Goal: Transaction & Acquisition: Purchase product/service

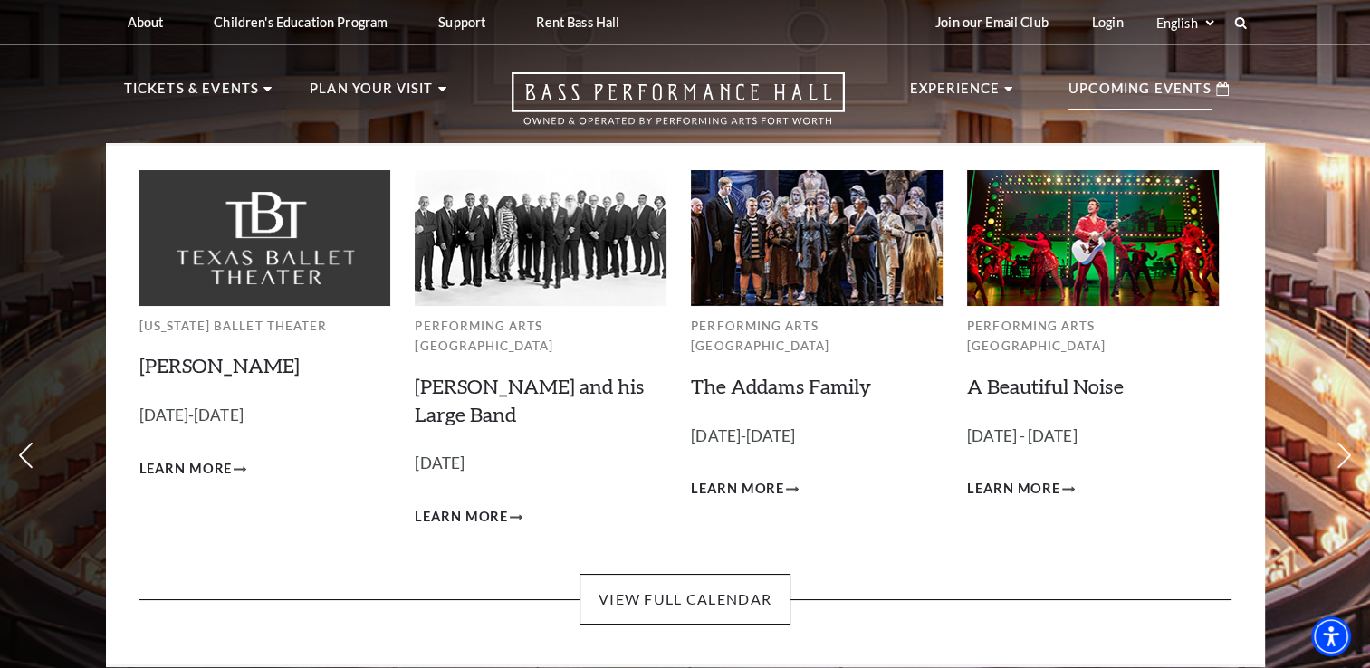
click at [812, 275] on img at bounding box center [817, 237] width 252 height 135
click at [755, 478] on span "Learn More" at bounding box center [737, 489] width 93 height 23
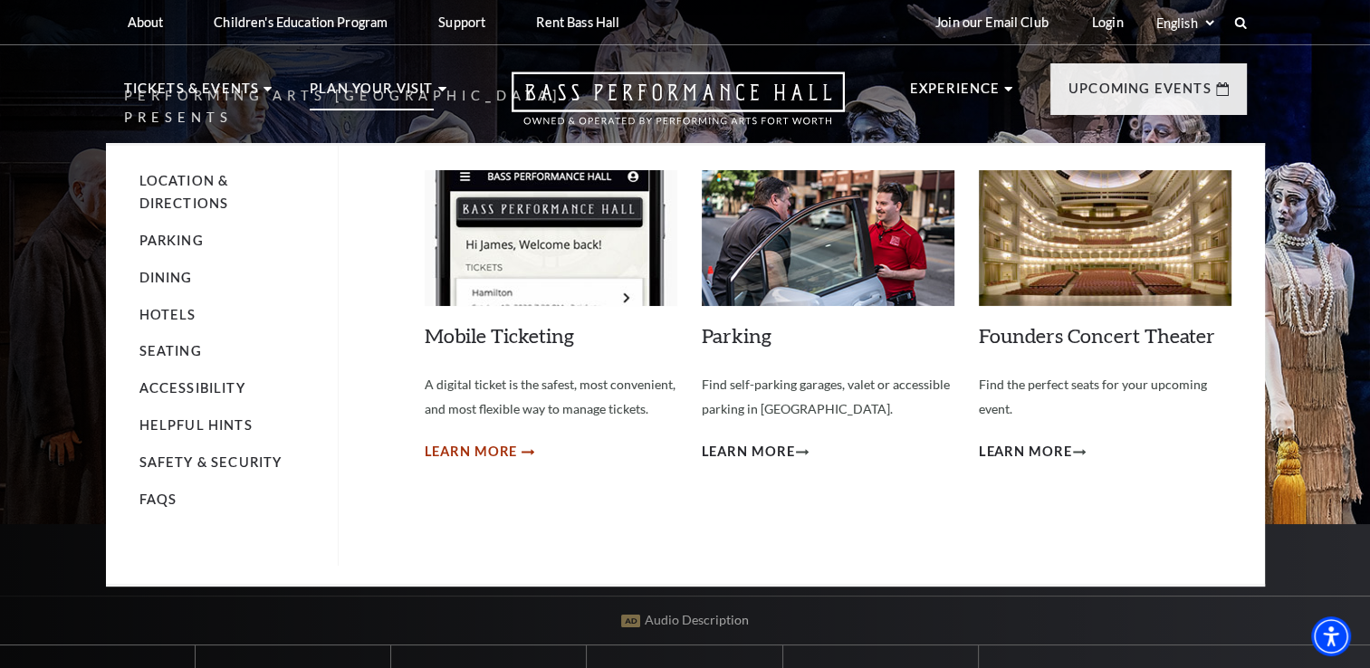
click at [446, 451] on span "Learn More" at bounding box center [471, 452] width 93 height 23
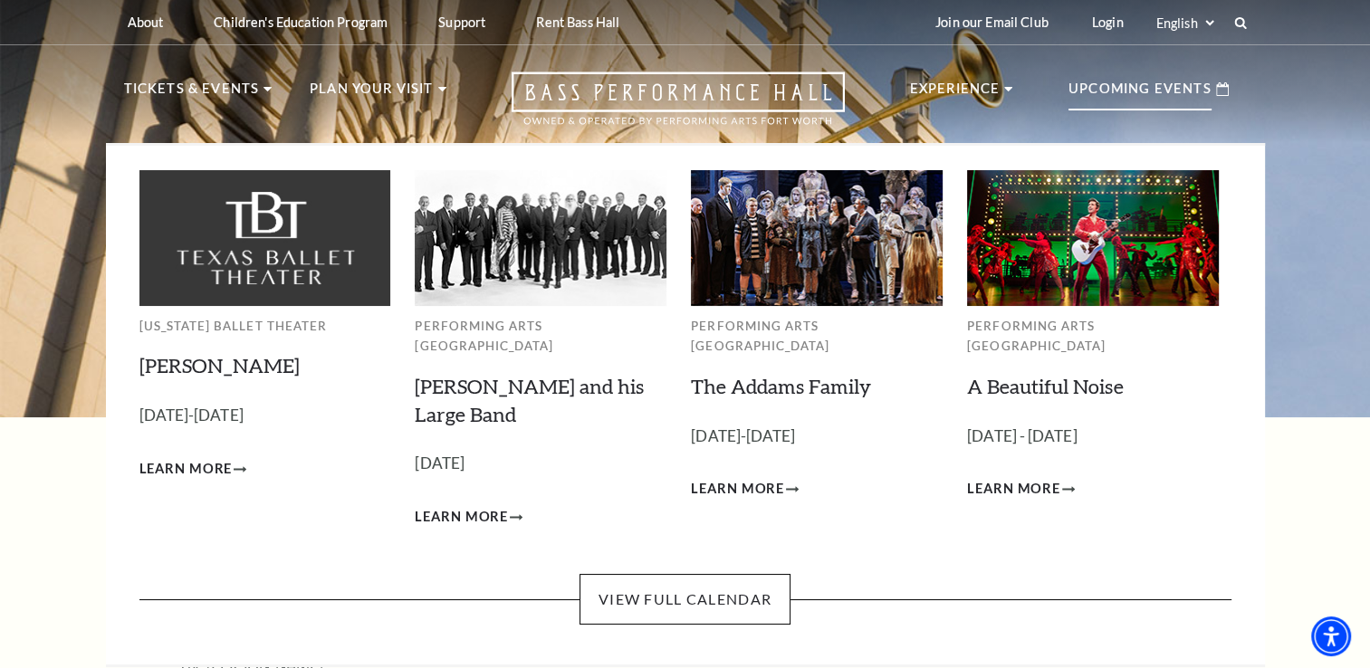
click at [1103, 78] on p "Upcoming Events" at bounding box center [1140, 94] width 143 height 33
click at [755, 273] on img at bounding box center [817, 237] width 252 height 135
click at [738, 478] on span "Learn More" at bounding box center [737, 489] width 93 height 23
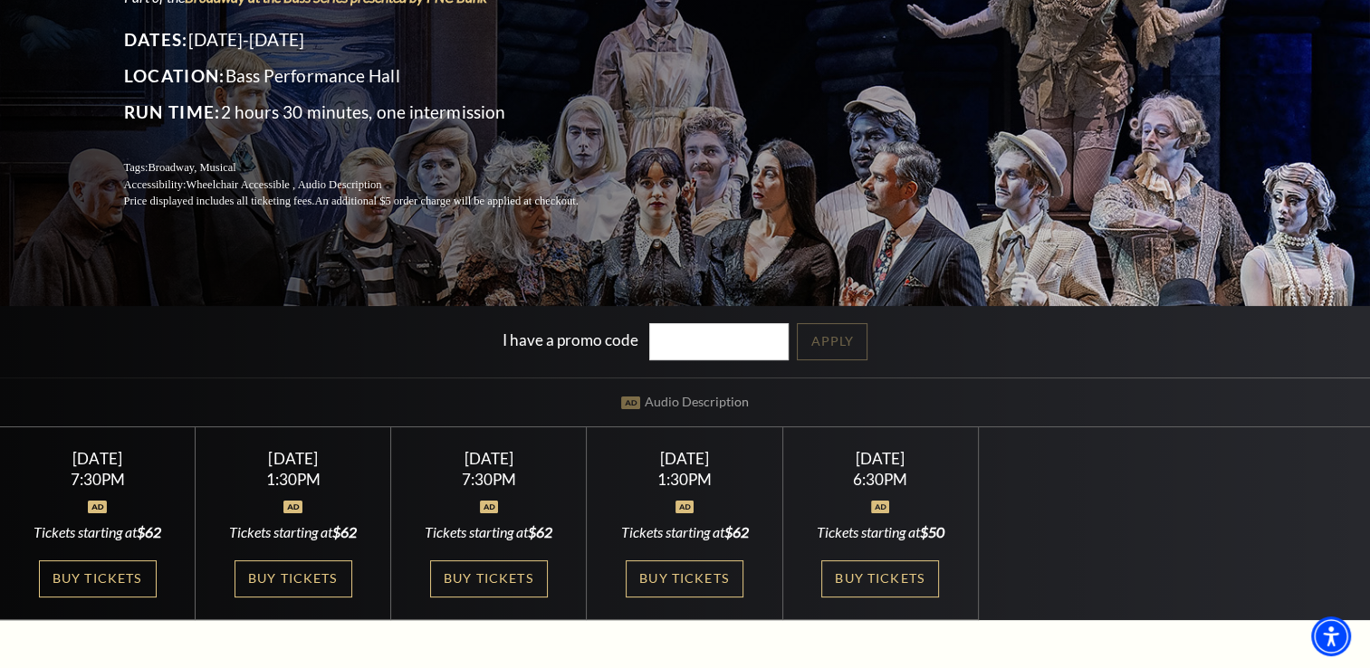
scroll to position [362, 0]
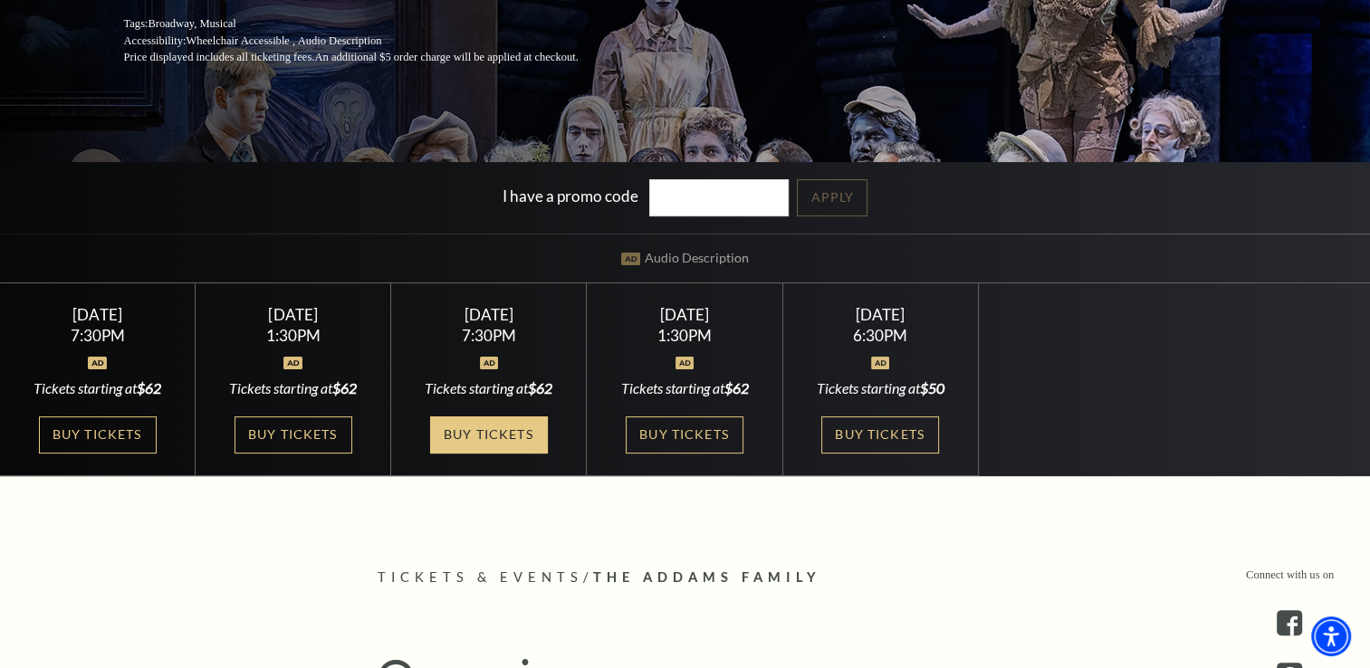
click at [476, 430] on link "Buy Tickets" at bounding box center [489, 435] width 118 height 37
click at [484, 436] on link "Buy Tickets" at bounding box center [489, 435] width 118 height 37
click at [467, 436] on link "Buy Tickets" at bounding box center [489, 435] width 118 height 37
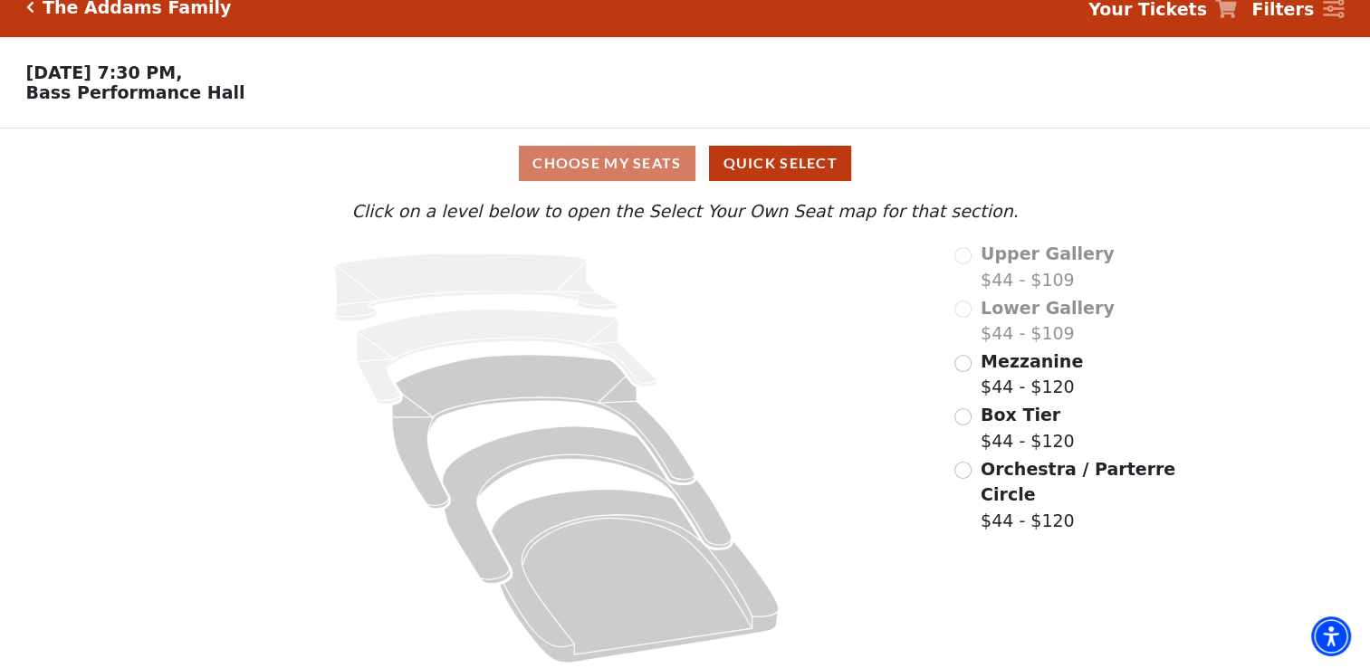
scroll to position [34, 0]
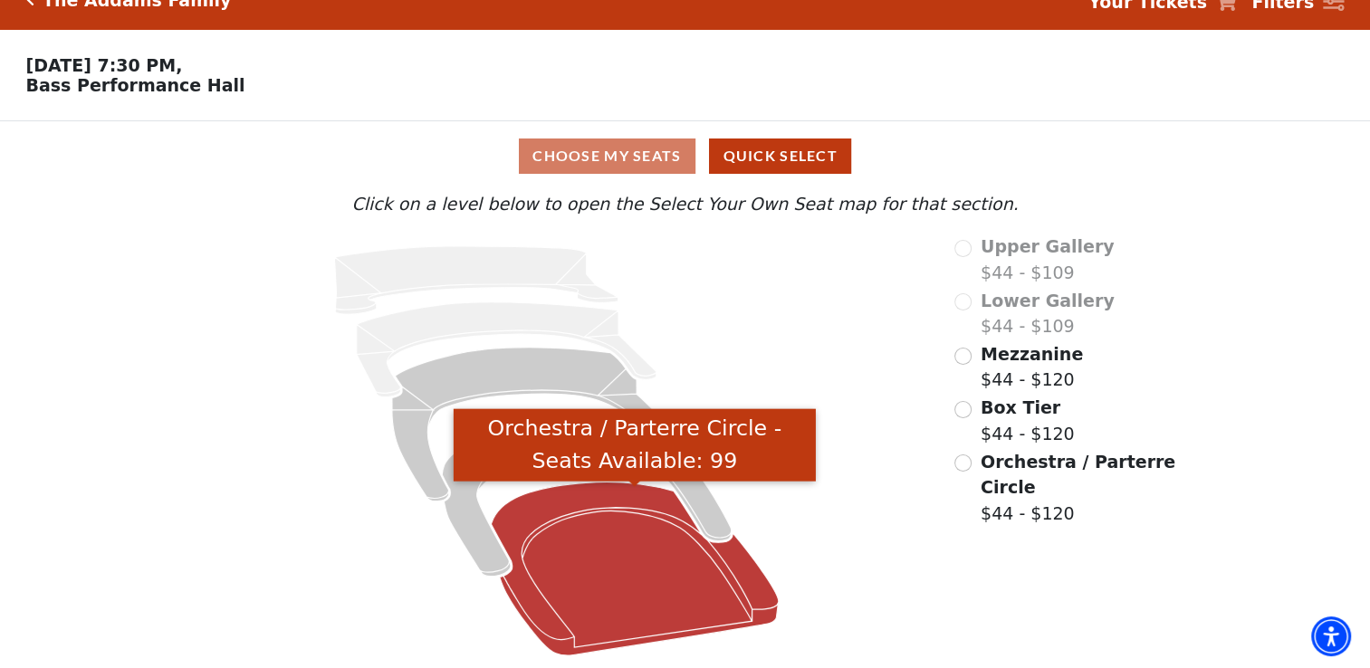
click at [587, 603] on icon "Orchestra / Parterre Circle - Seats Available: 99" at bounding box center [635, 568] width 287 height 173
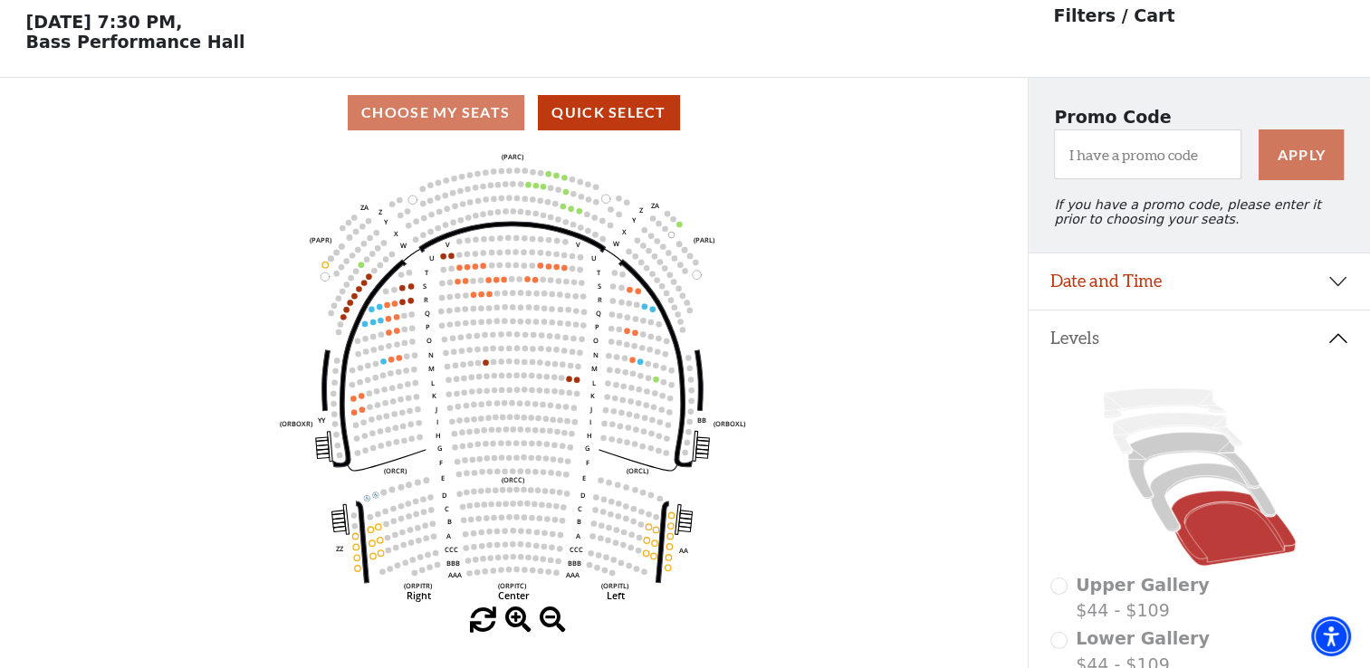
scroll to position [83, 0]
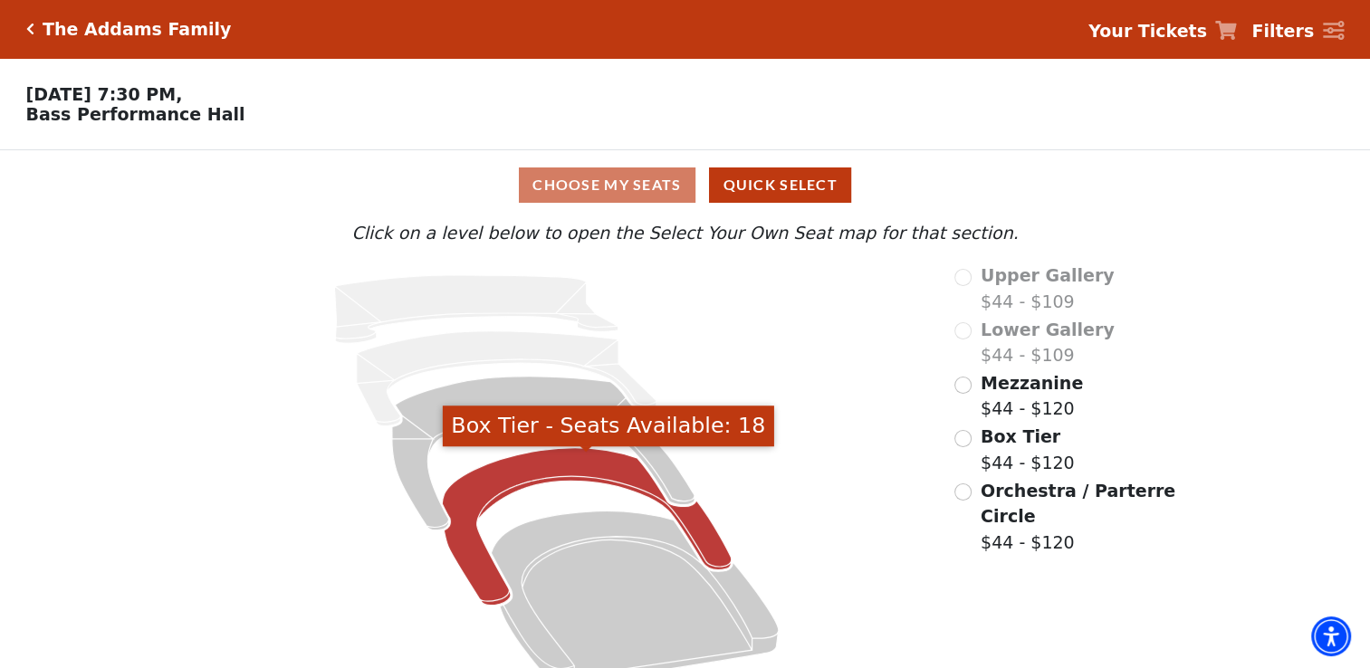
click at [582, 459] on icon "Box Tier - Seats Available: 18" at bounding box center [586, 527] width 289 height 158
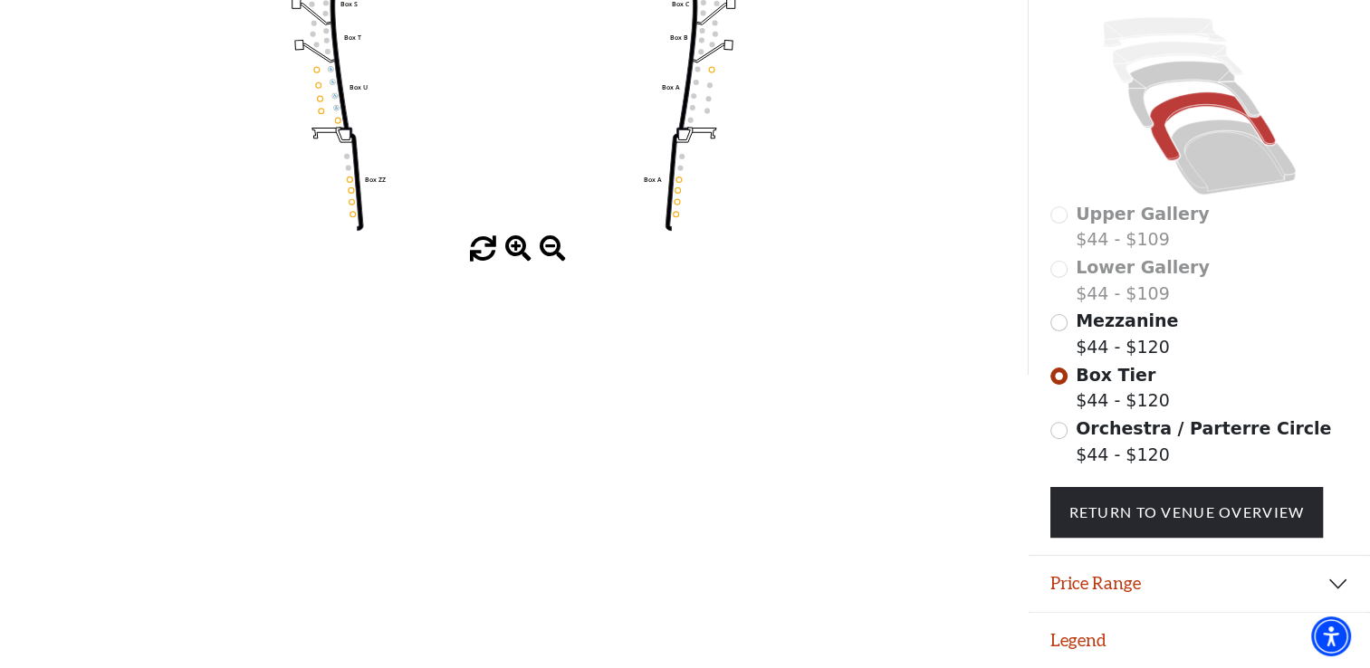
scroll to position [91, 0]
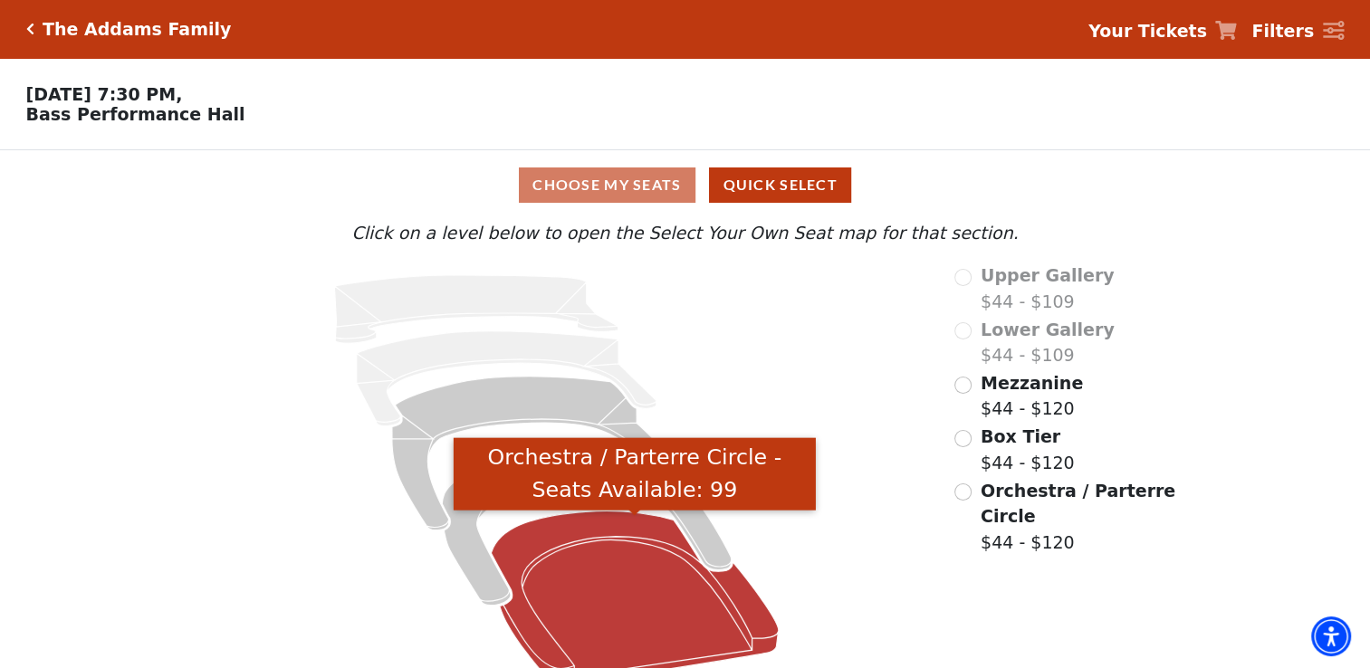
click at [555, 560] on icon "Orchestra / Parterre Circle - Seats Available: 99" at bounding box center [635, 597] width 287 height 173
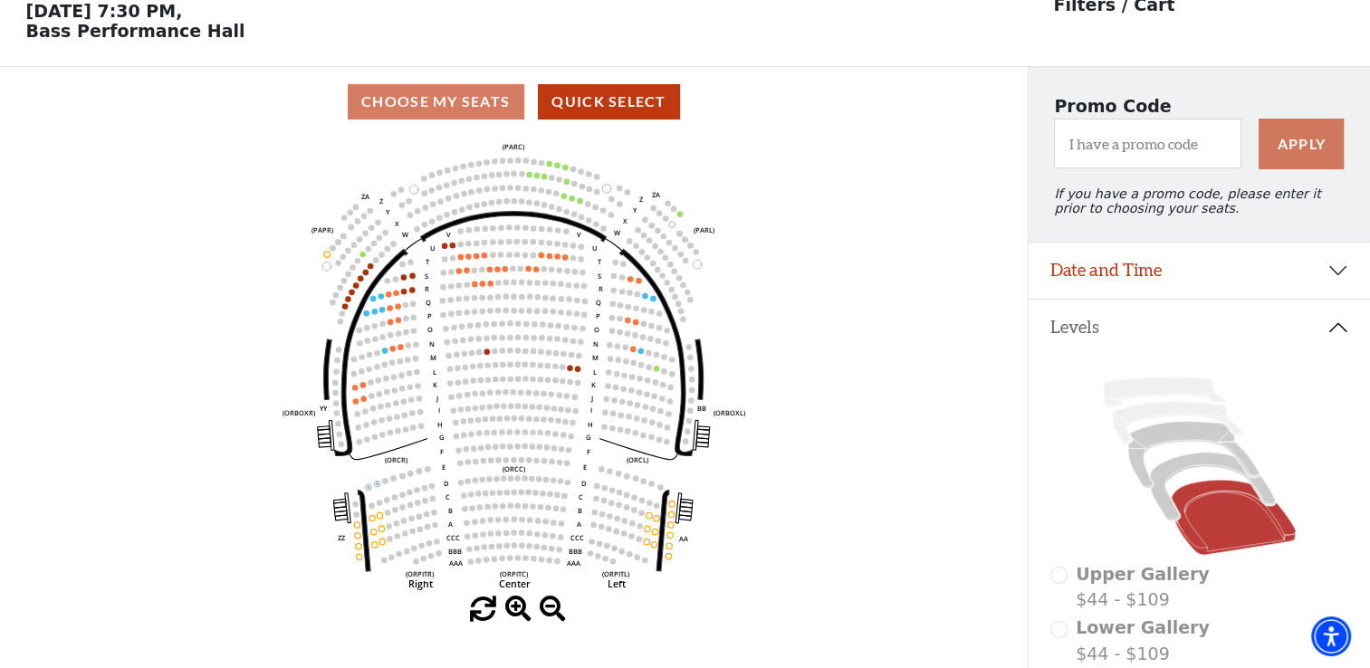
scroll to position [83, 0]
click at [569, 371] on use "Seat Selected" at bounding box center [570, 368] width 6 height 6
click at [572, 375] on icon "Left (ORPITL) Right (ORPITR) Center (ORPITC) ZZ AA YY BB ZA ZA (ORCL) (ORCR) (O…" at bounding box center [514, 367] width 925 height 460
click at [583, 375] on icon "Left (ORPITL) Right (ORPITR) Center (ORPITC) ZZ AA YY BB ZA ZA (ORCL) (ORCR) (O…" at bounding box center [514, 367] width 925 height 460
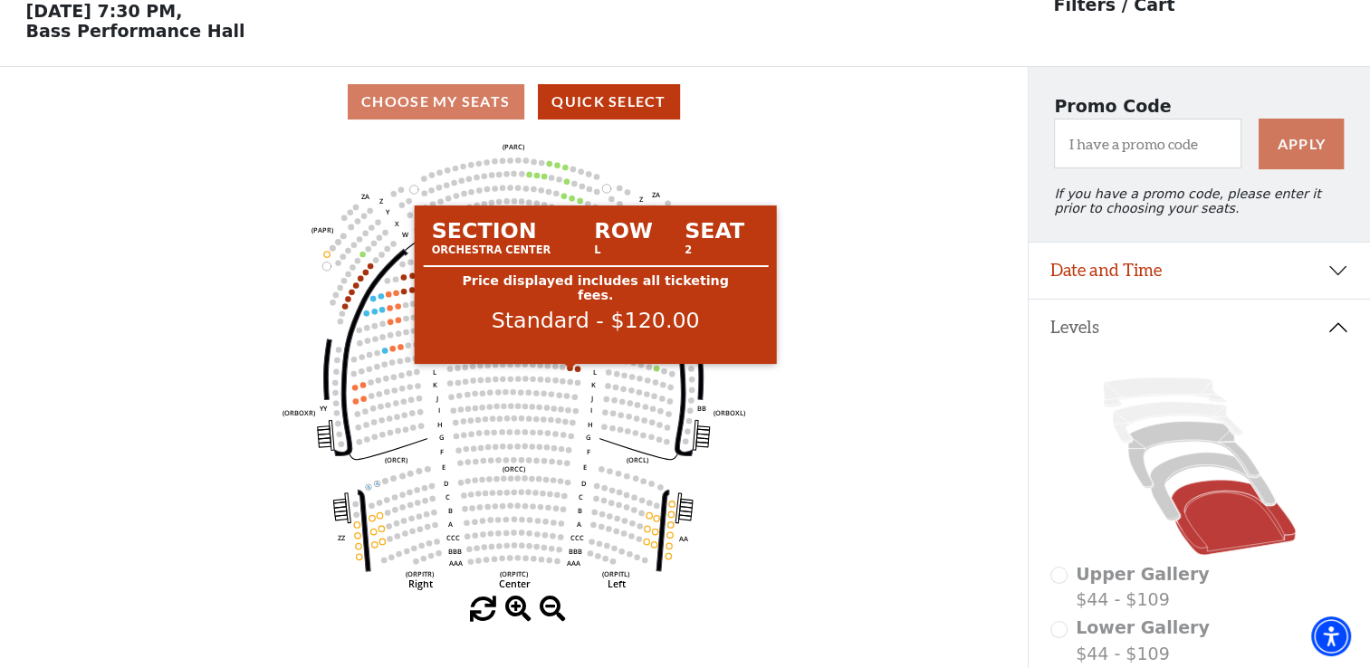
click at [570, 370] on circle at bounding box center [569, 367] width 5 height 5
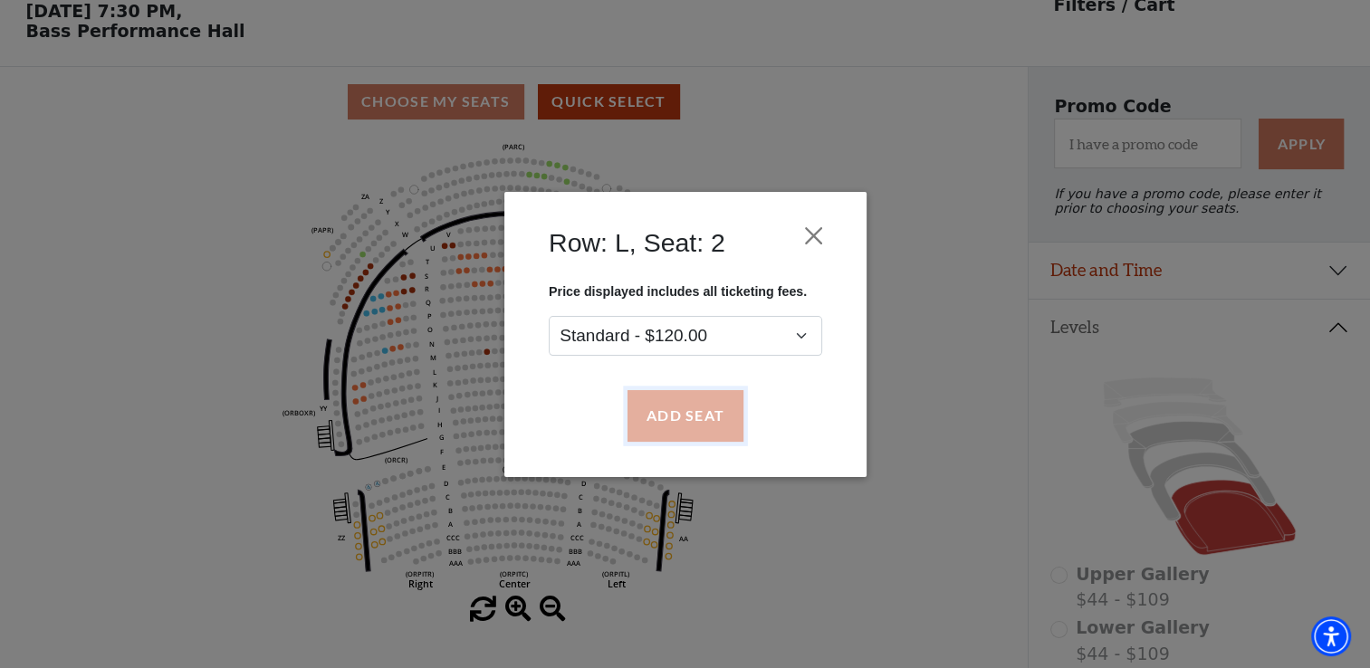
click at [692, 416] on button "Add Seat" at bounding box center [685, 415] width 116 height 51
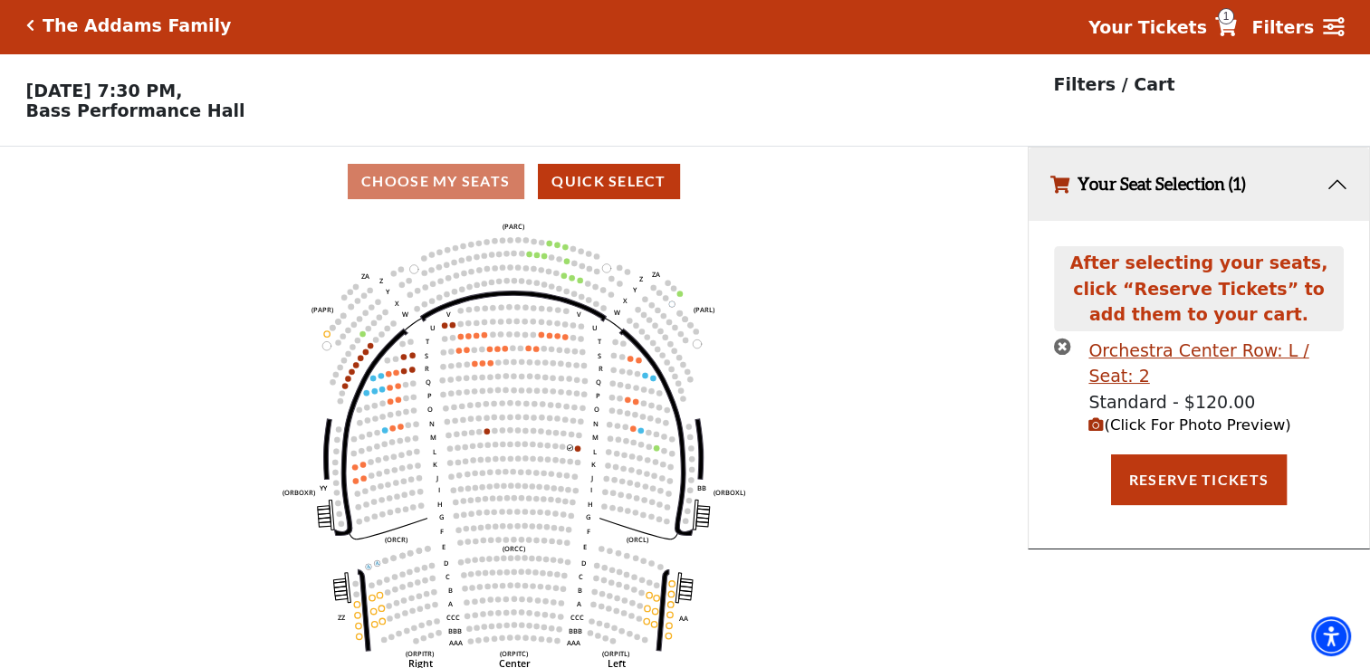
scroll to position [0, 0]
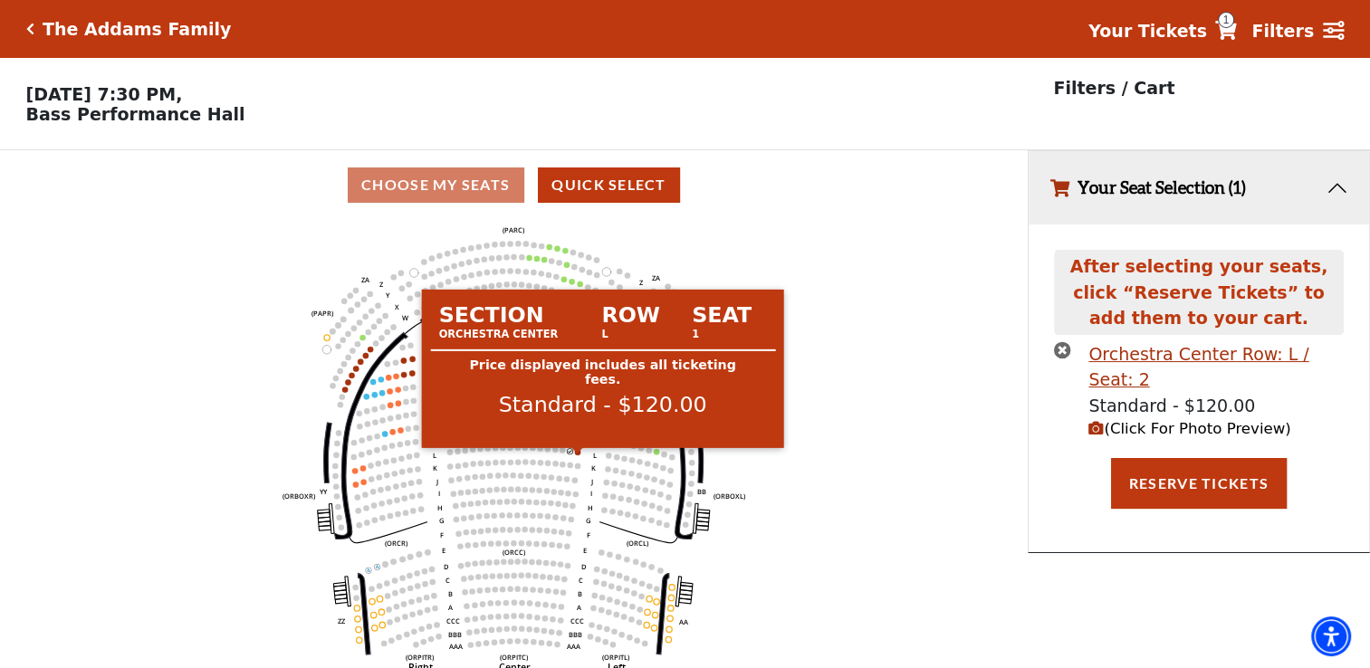
click at [579, 455] on circle at bounding box center [577, 451] width 5 height 5
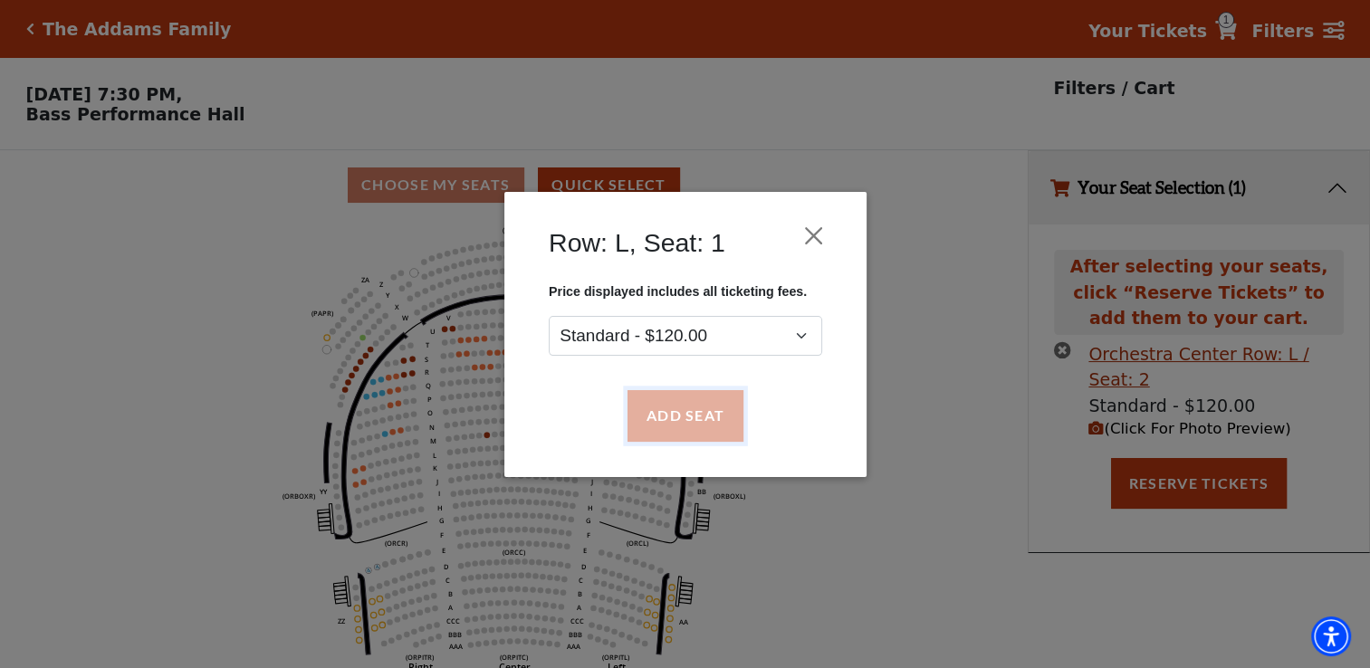
click at [683, 428] on button "Add Seat" at bounding box center [685, 415] width 116 height 51
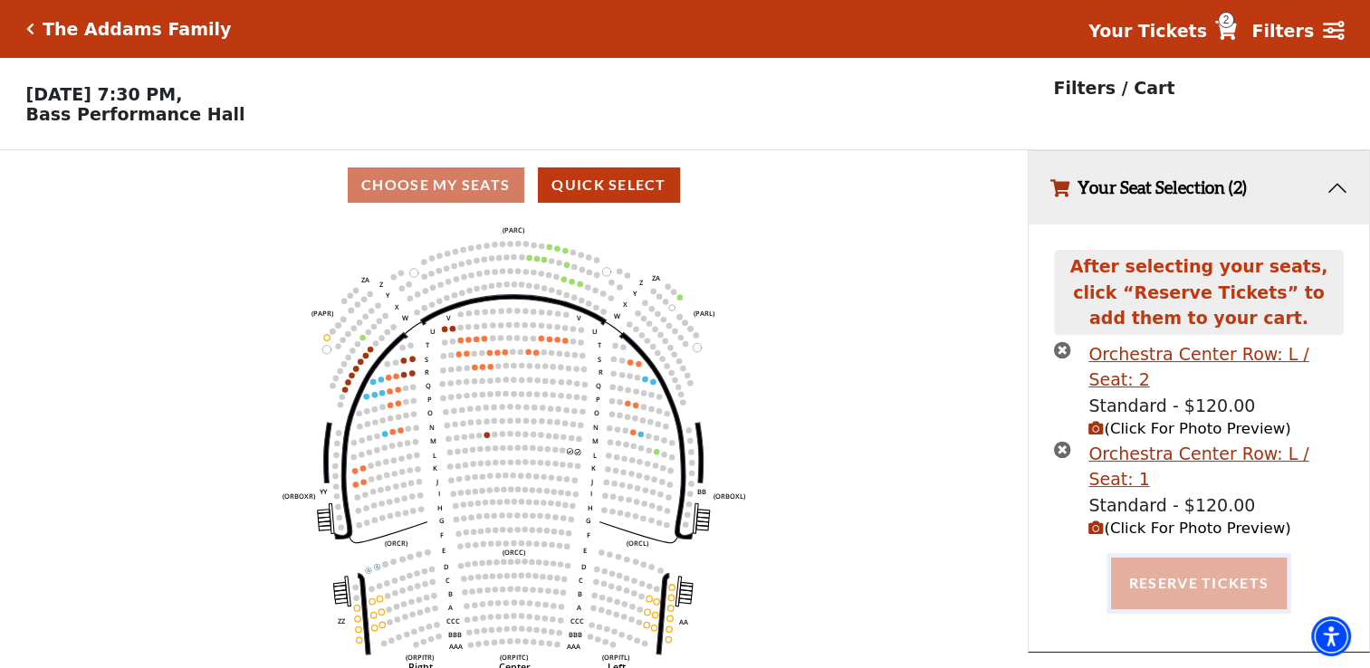
click at [1173, 558] on button "Reserve Tickets" at bounding box center [1199, 583] width 176 height 51
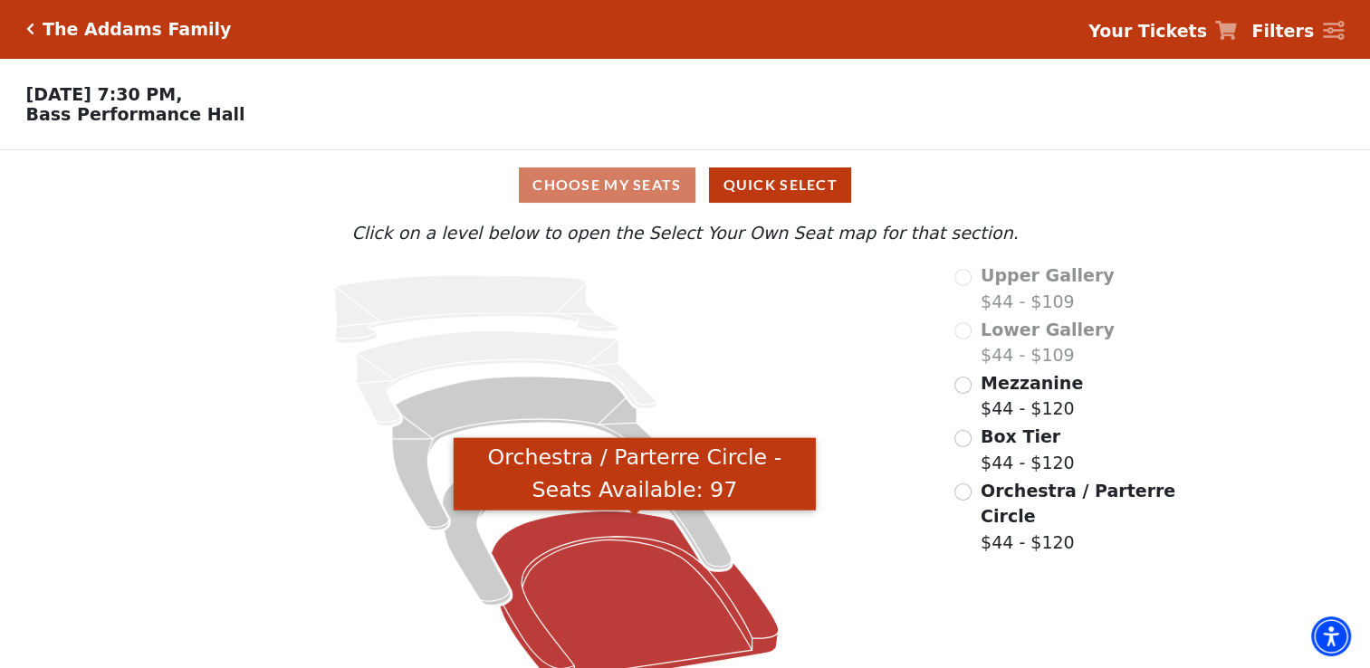
click at [623, 625] on icon "Orchestra / Parterre Circle - Seats Available: 97" at bounding box center [635, 597] width 287 height 173
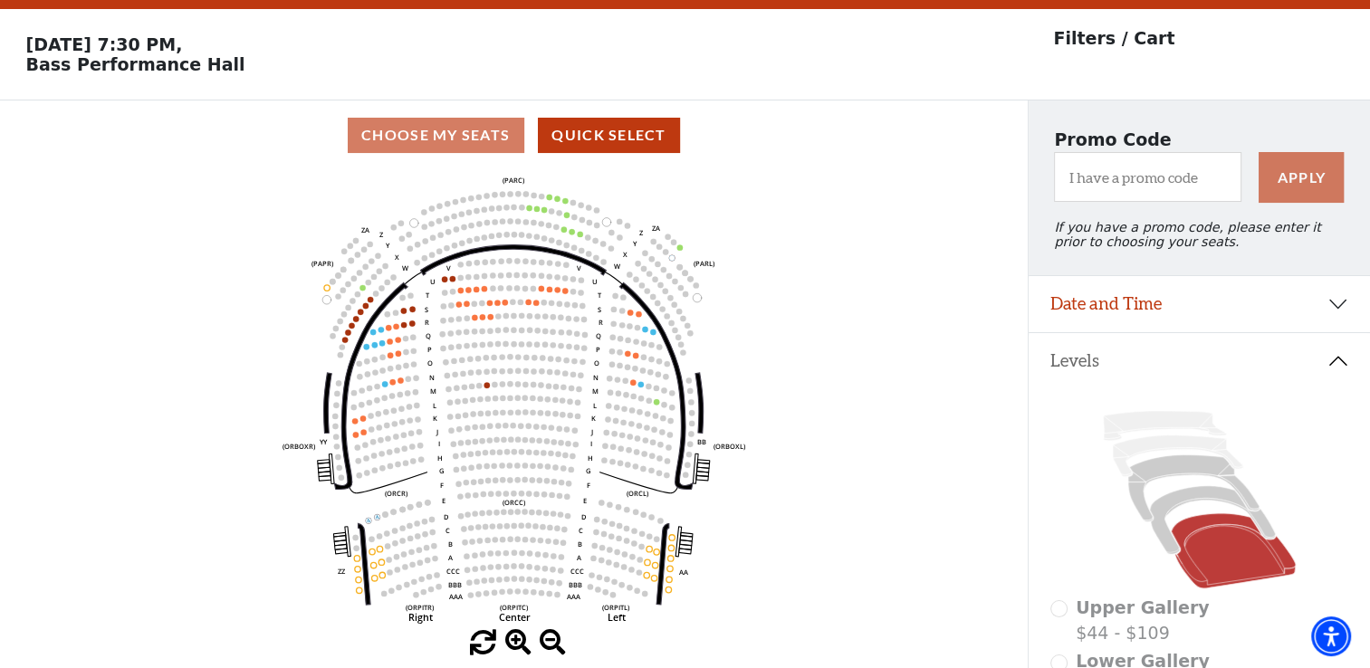
scroll to position [83, 0]
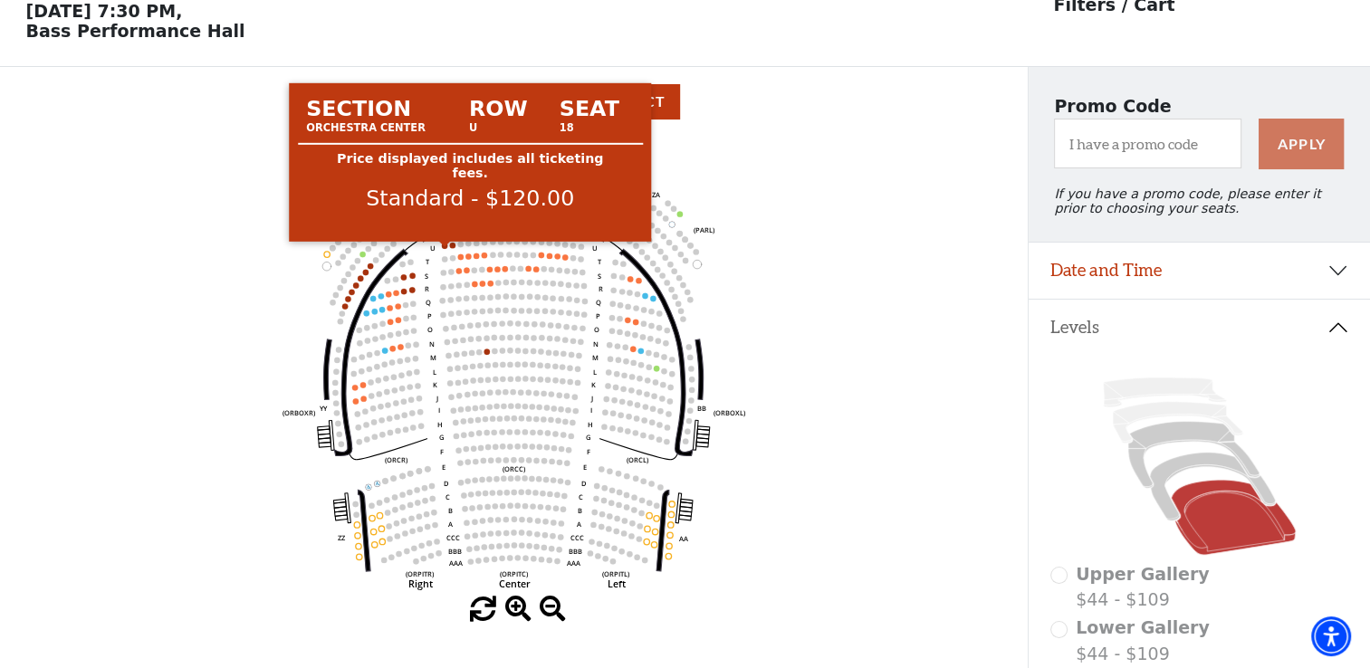
click at [442, 248] on circle at bounding box center [444, 245] width 5 height 5
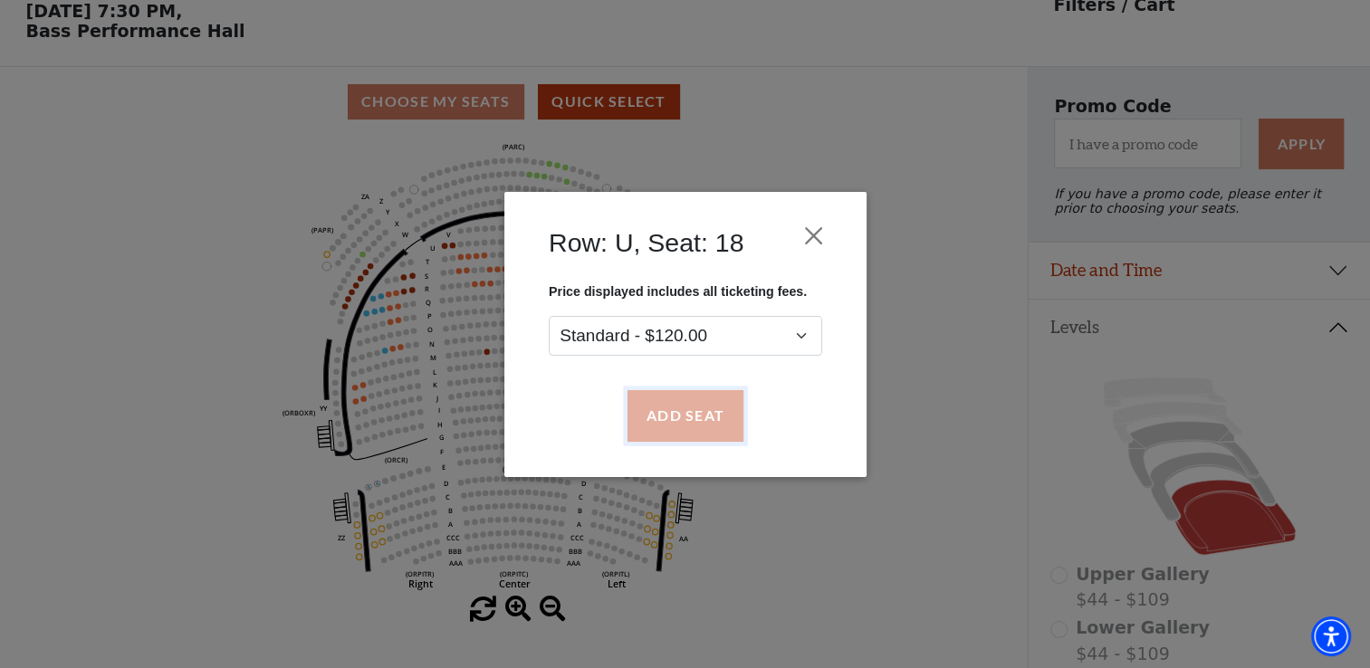
click at [697, 420] on button "Add Seat" at bounding box center [685, 415] width 116 height 51
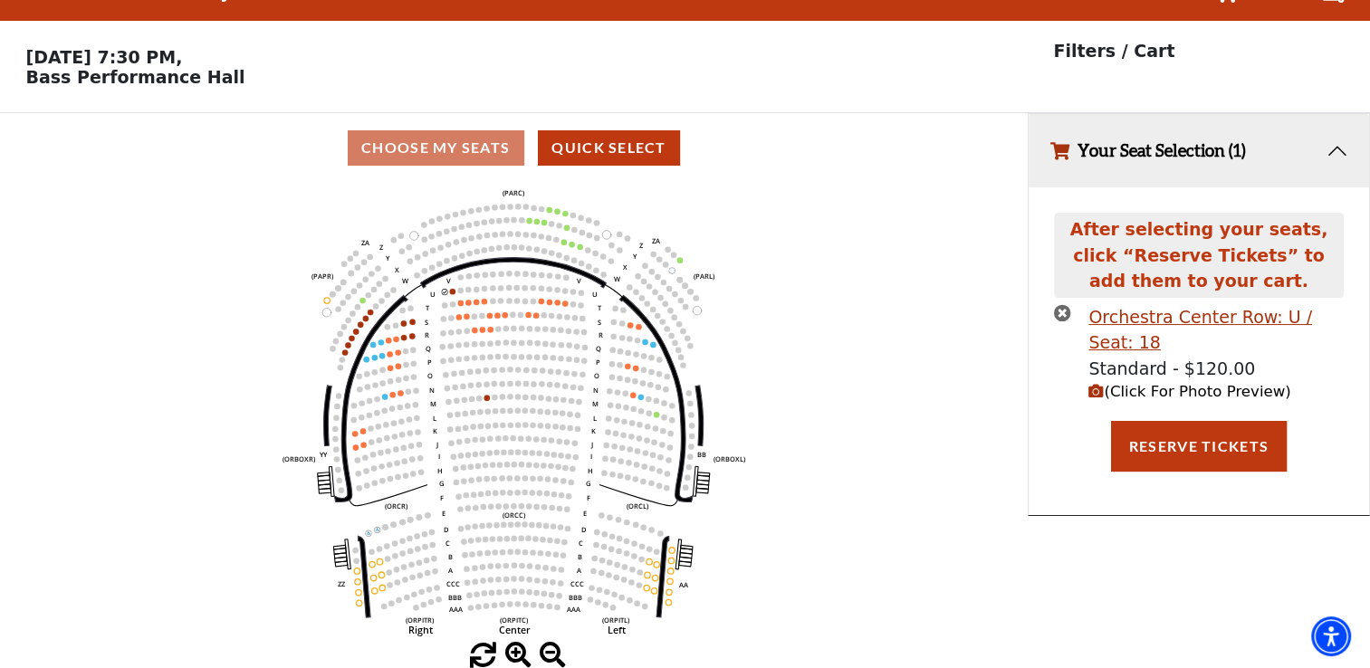
scroll to position [0, 0]
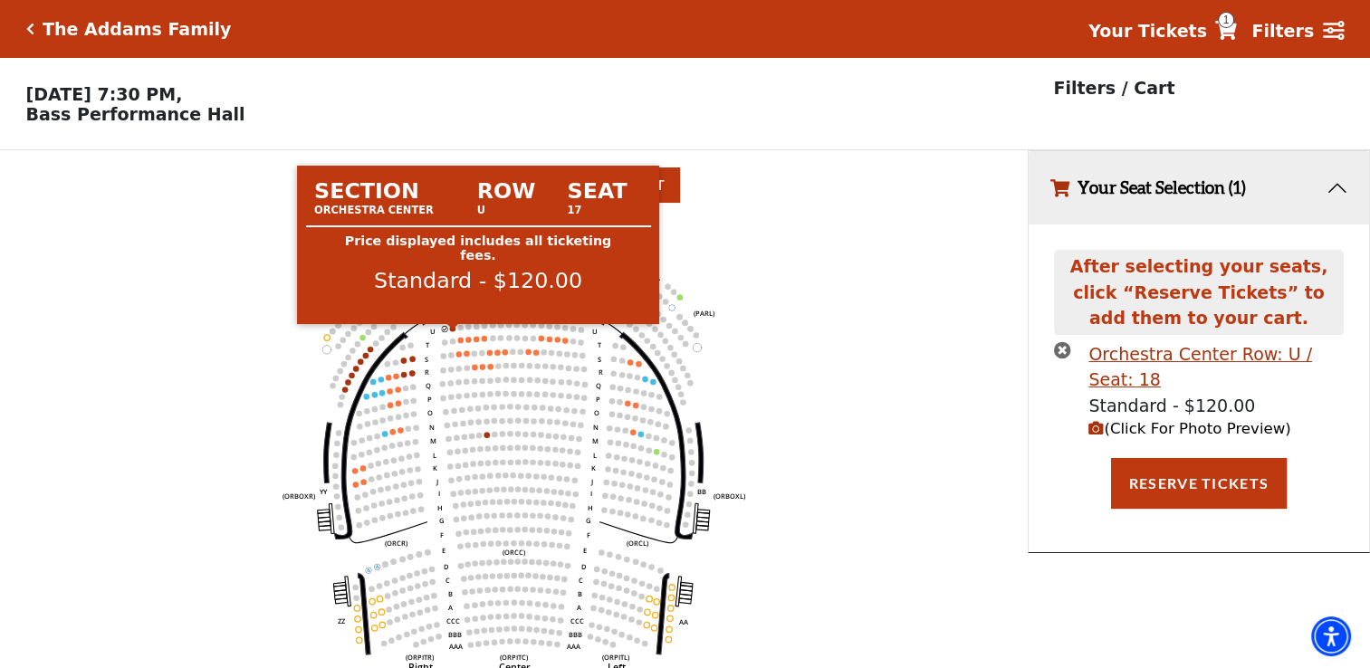
click at [453, 332] on circle at bounding box center [451, 328] width 5 height 5
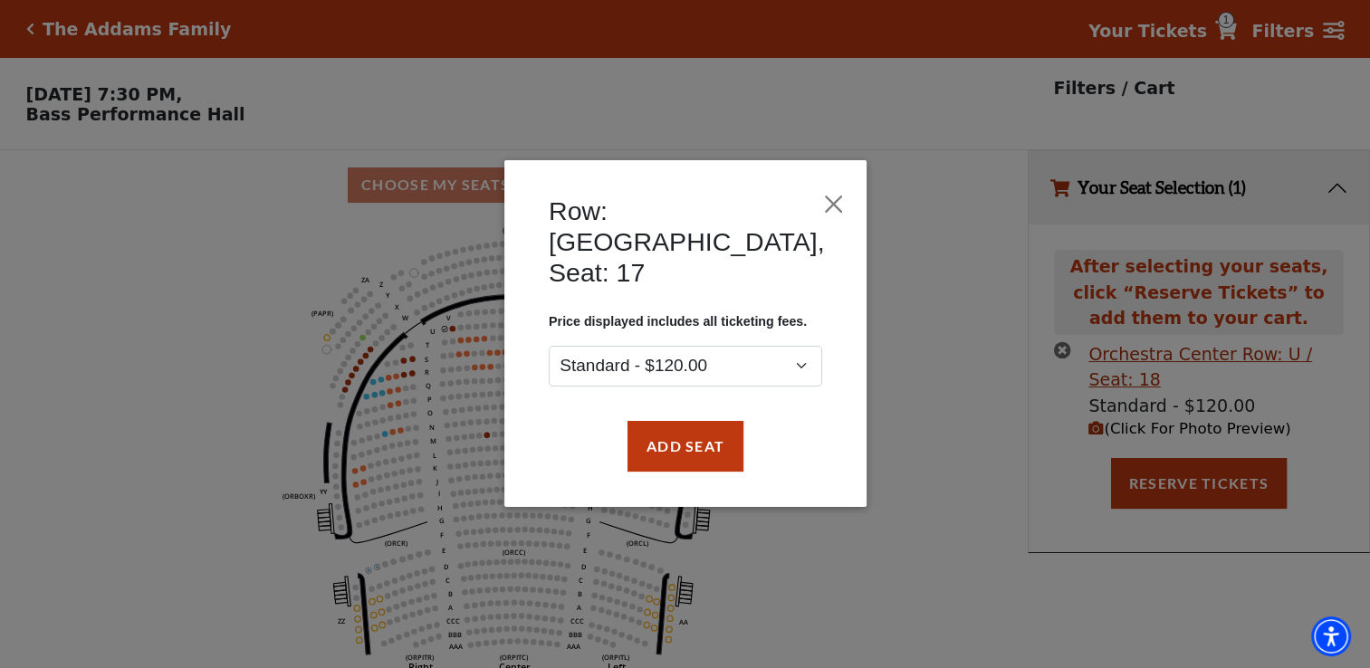
click at [453, 332] on div "Row: U, Seat: 17 Price displayed includes all ticketing fees. Standard - $120.0…" at bounding box center [685, 334] width 1370 height 668
click at [710, 421] on button "Add Seat" at bounding box center [685, 446] width 116 height 51
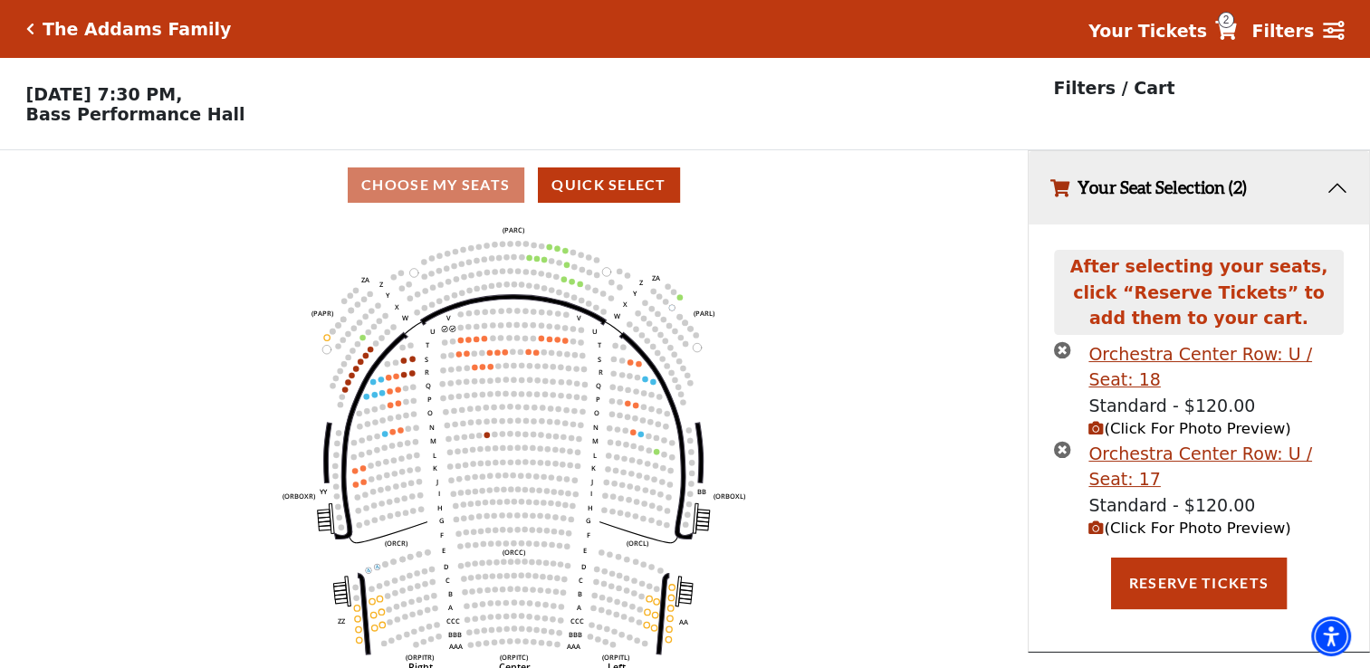
click at [1101, 535] on icon "(Click For Photo Preview)" at bounding box center [1096, 528] width 15 height 15
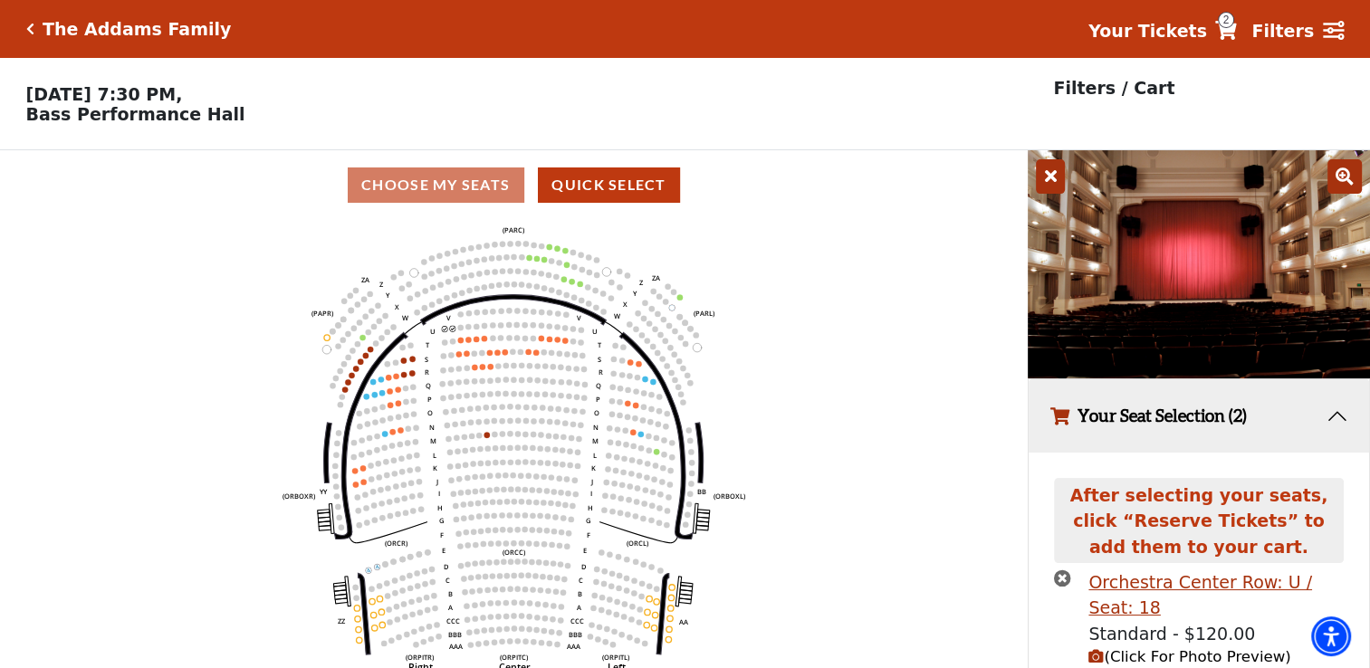
click at [906, 560] on icon "Left (ORPITL) Right (ORPITR) Center (ORPITC) ZZ AA YY BB ZA ZA (ORCL) (ORCR) (O…" at bounding box center [514, 450] width 925 height 460
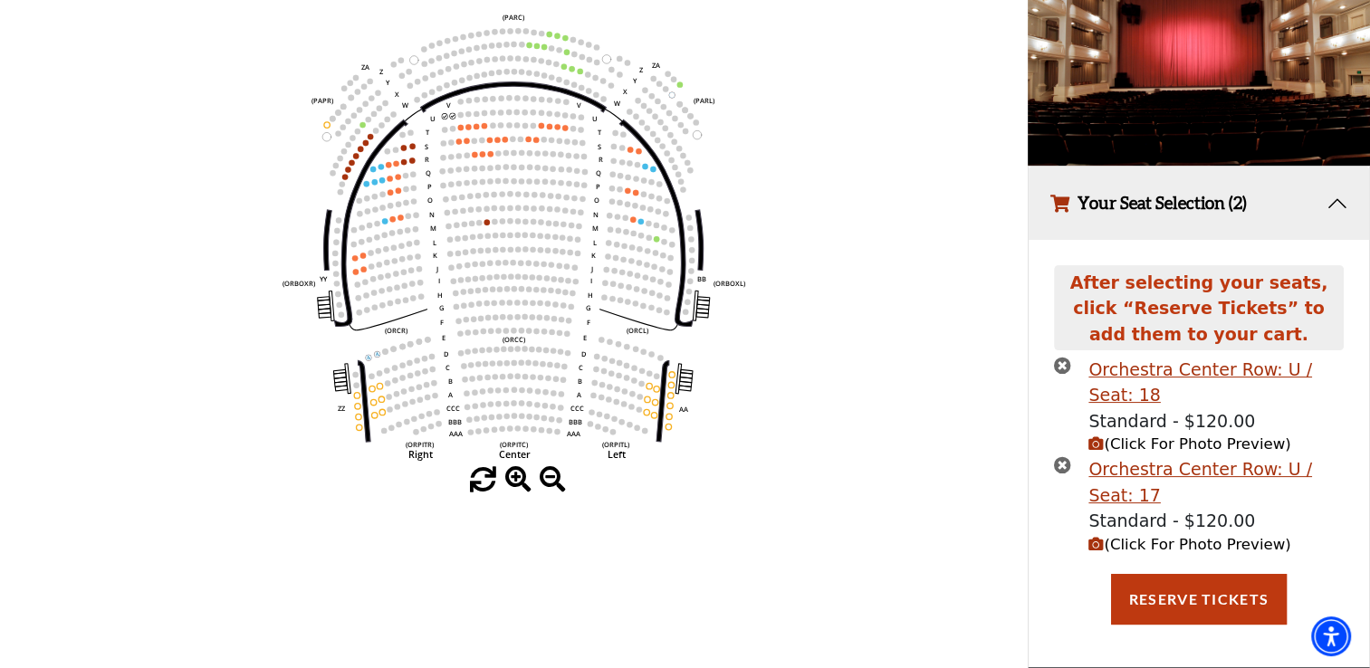
scroll to position [217, 0]
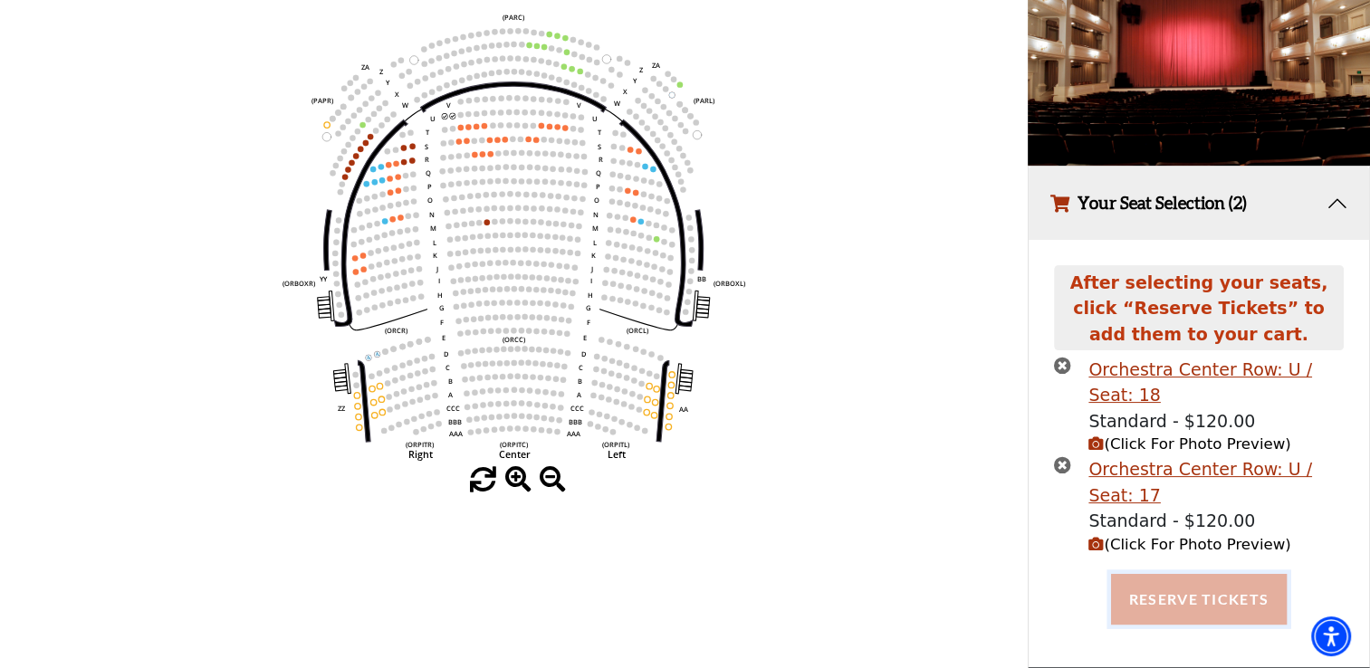
click at [1177, 613] on button "Reserve Tickets" at bounding box center [1199, 599] width 176 height 51
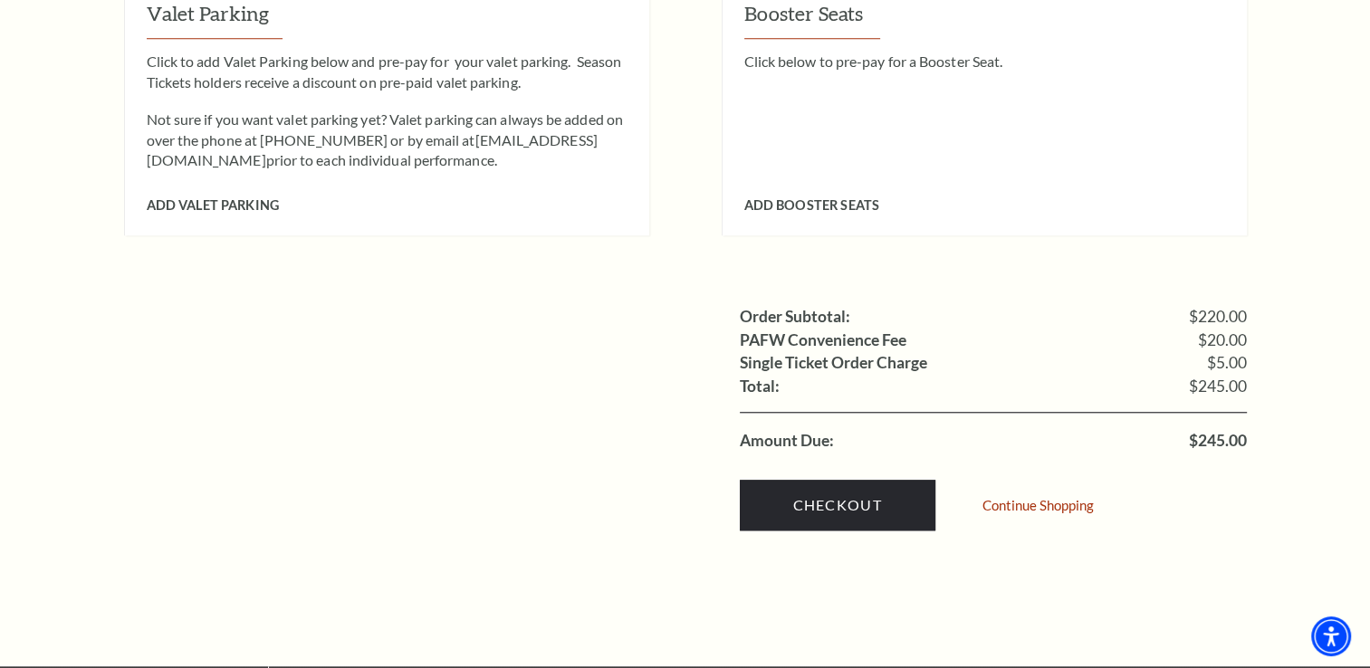
scroll to position [1630, 0]
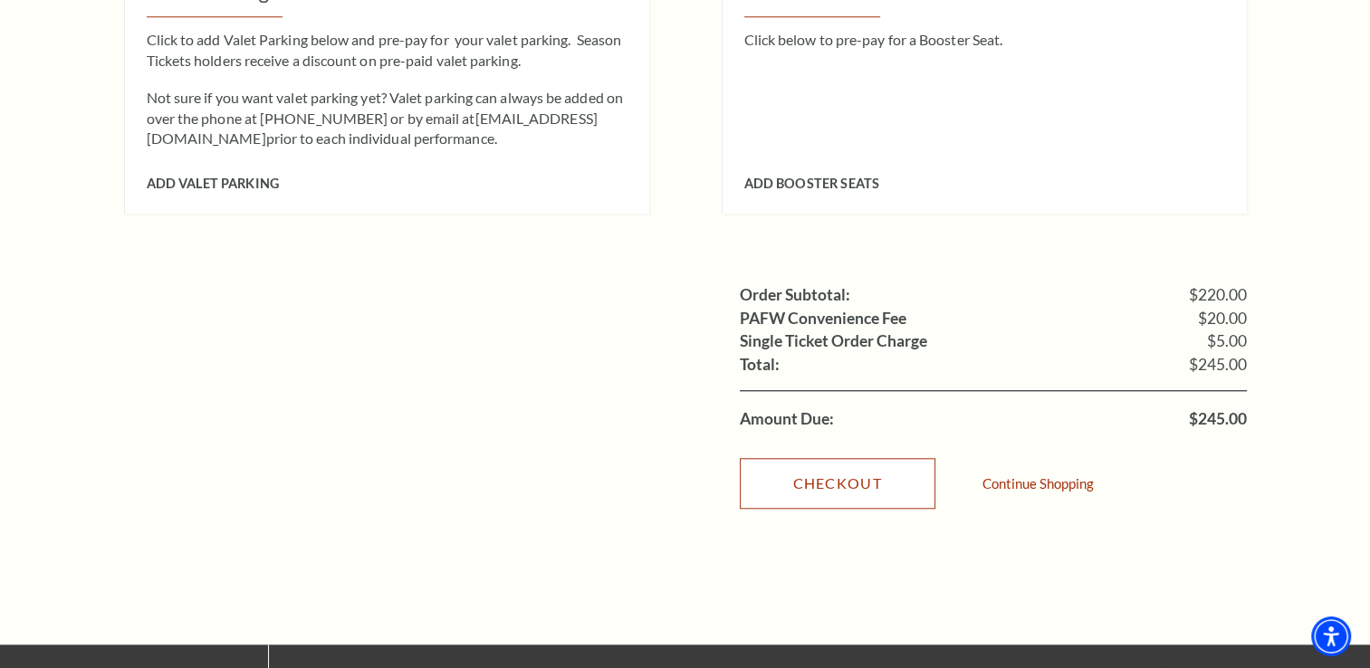
click at [807, 458] on link "Checkout" at bounding box center [838, 483] width 196 height 51
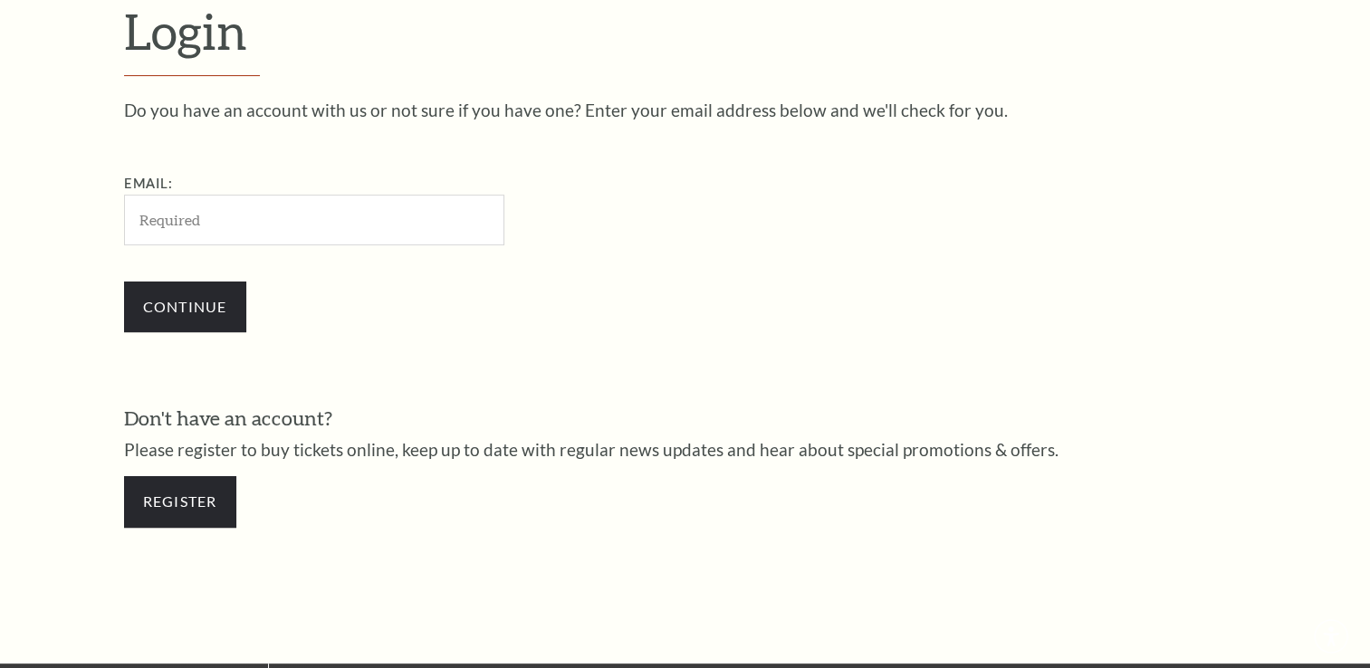
scroll to position [534, 0]
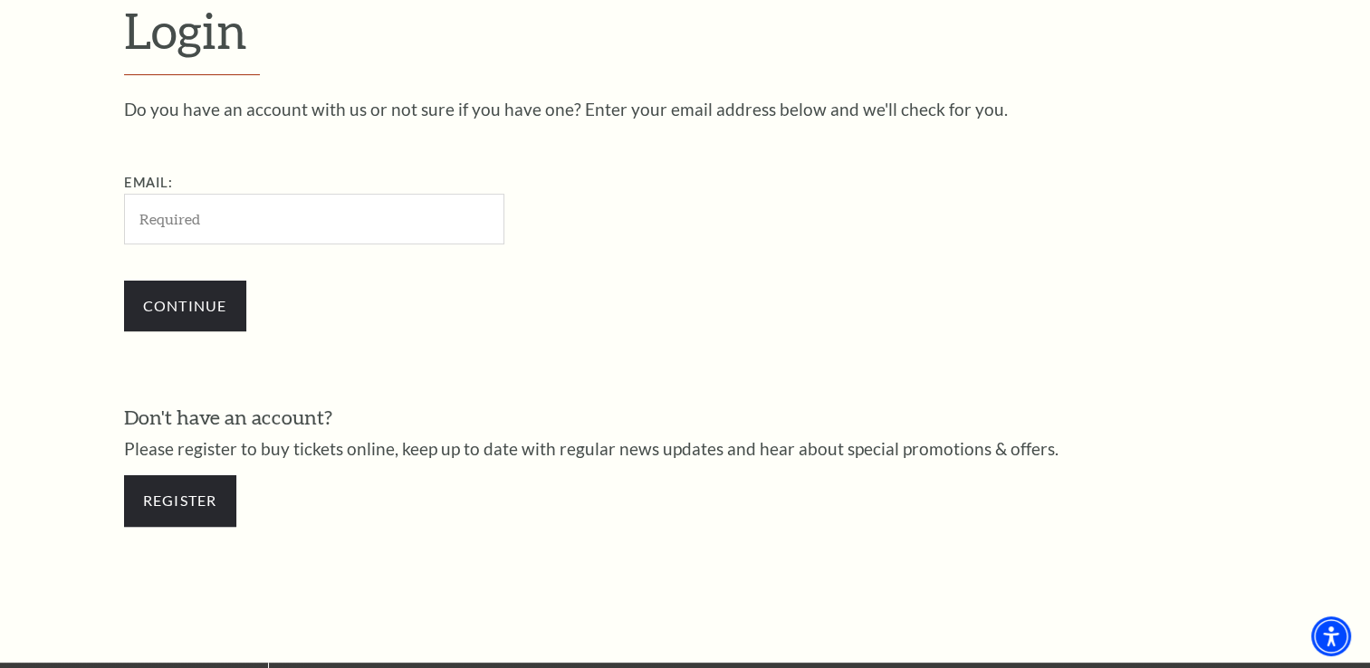
click at [294, 212] on input "Email:" at bounding box center [314, 219] width 380 height 50
type input "[EMAIL_ADDRESS][DOMAIN_NAME]"
click at [175, 306] on input "Continue" at bounding box center [185, 306] width 122 height 51
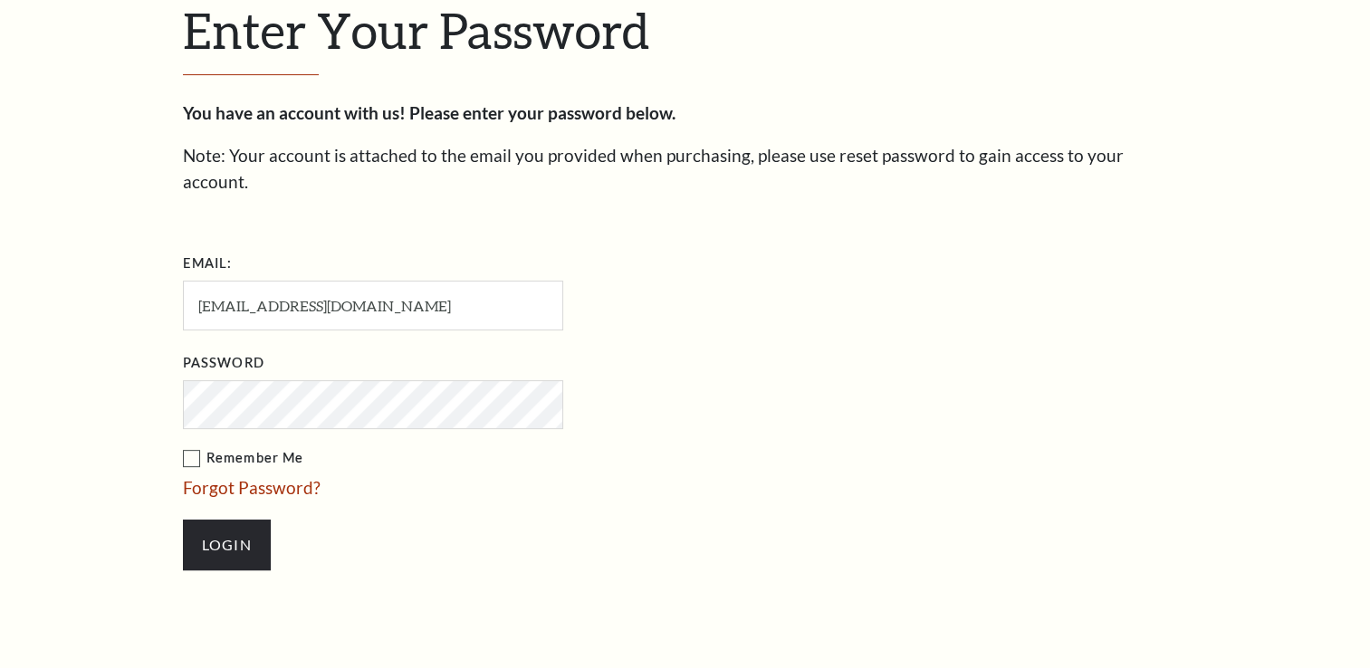
scroll to position [551, 0]
click at [246, 521] on input "Login" at bounding box center [227, 546] width 88 height 51
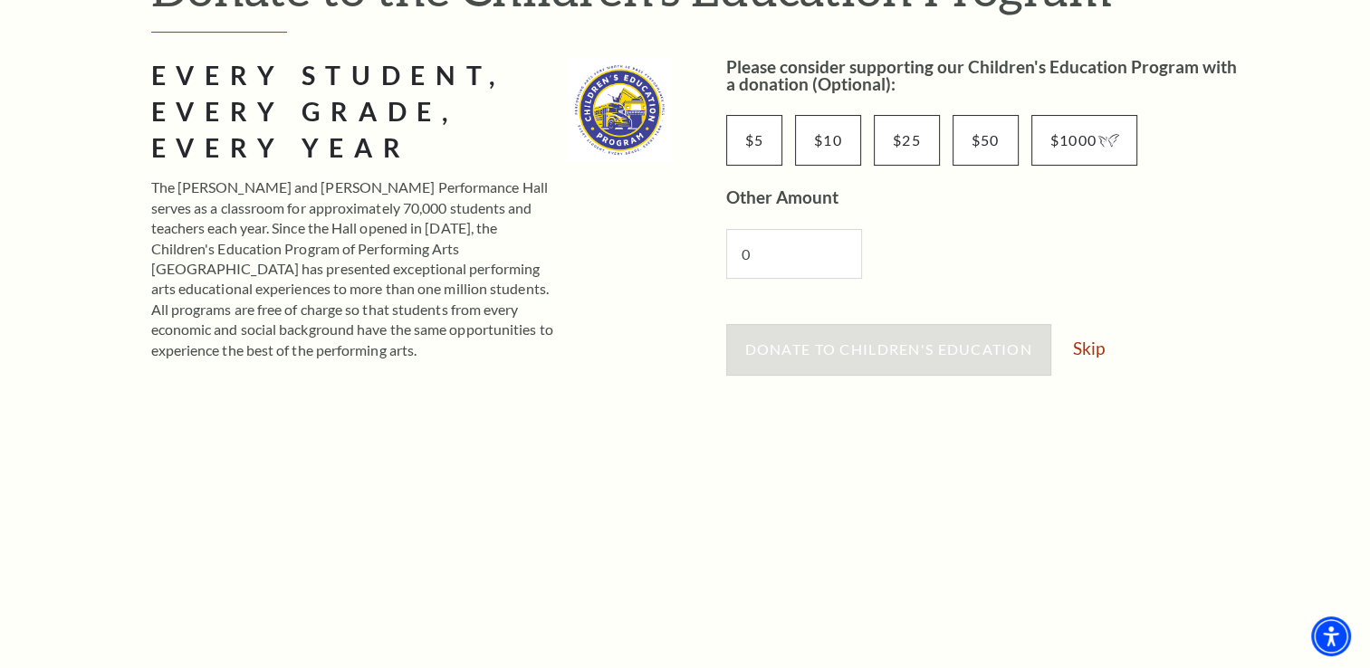
scroll to position [272, 0]
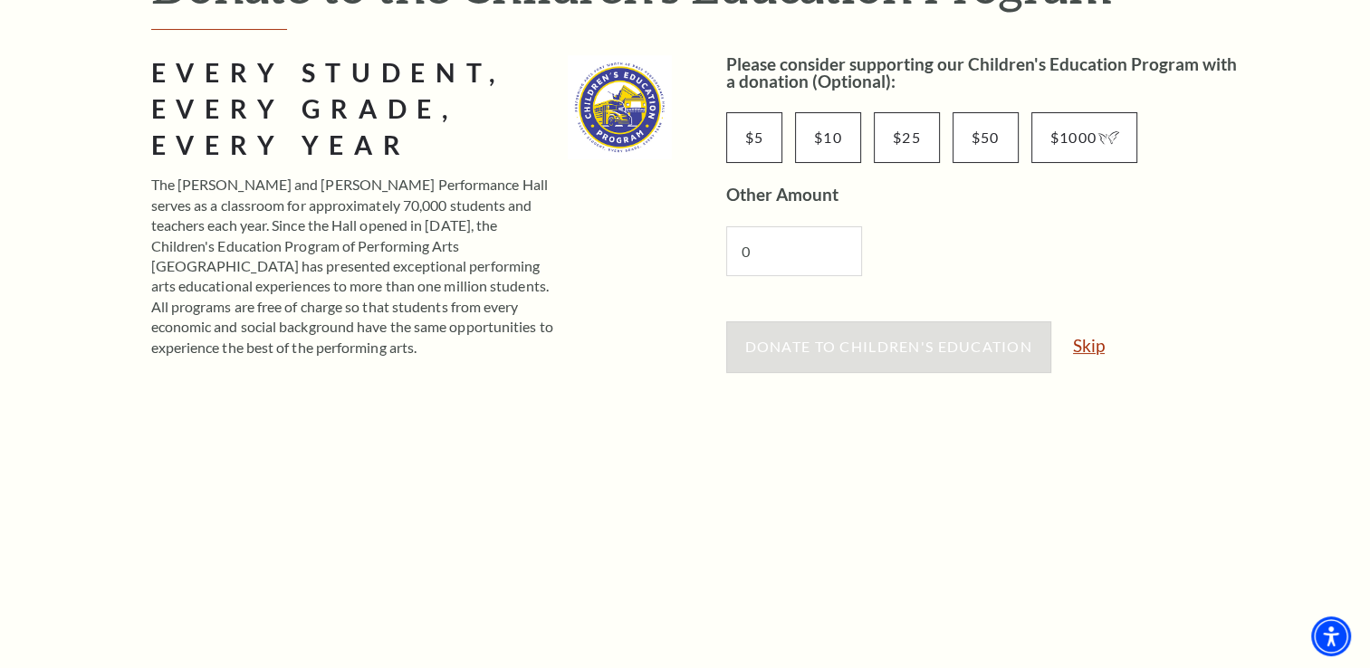
click at [1098, 349] on link "Skip" at bounding box center [1089, 345] width 32 height 17
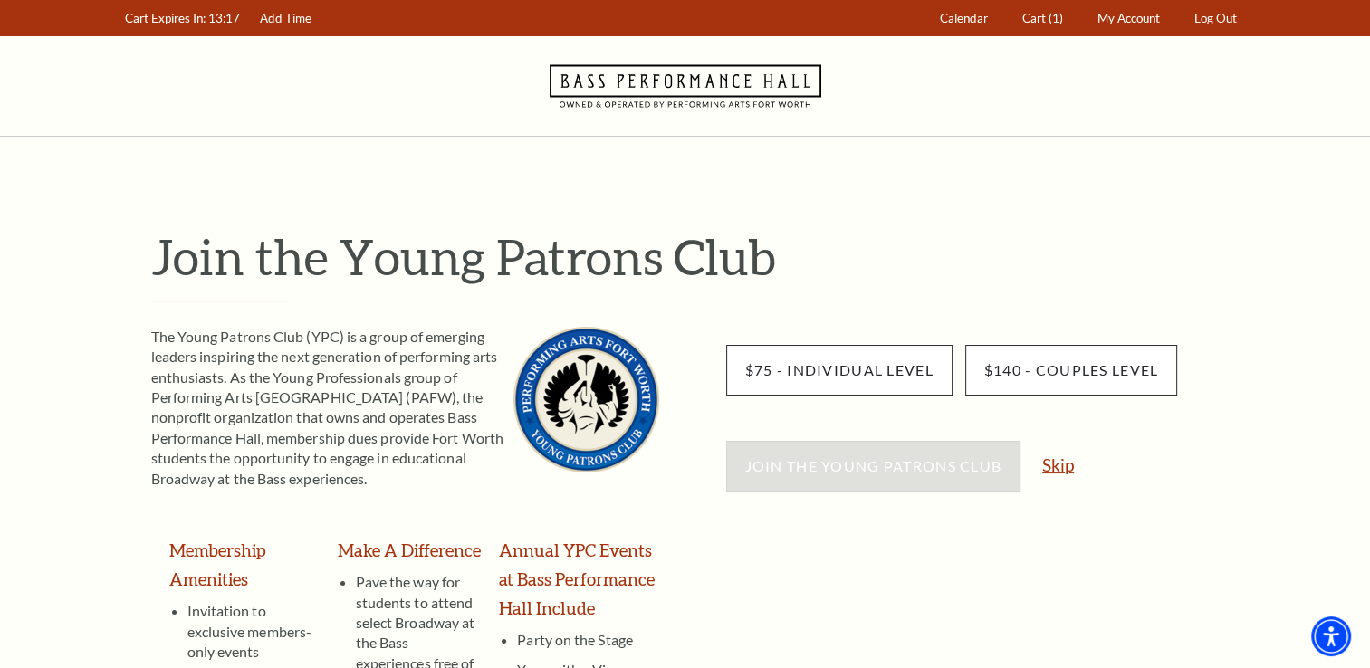
click at [1065, 473] on link "Skip" at bounding box center [1059, 465] width 32 height 17
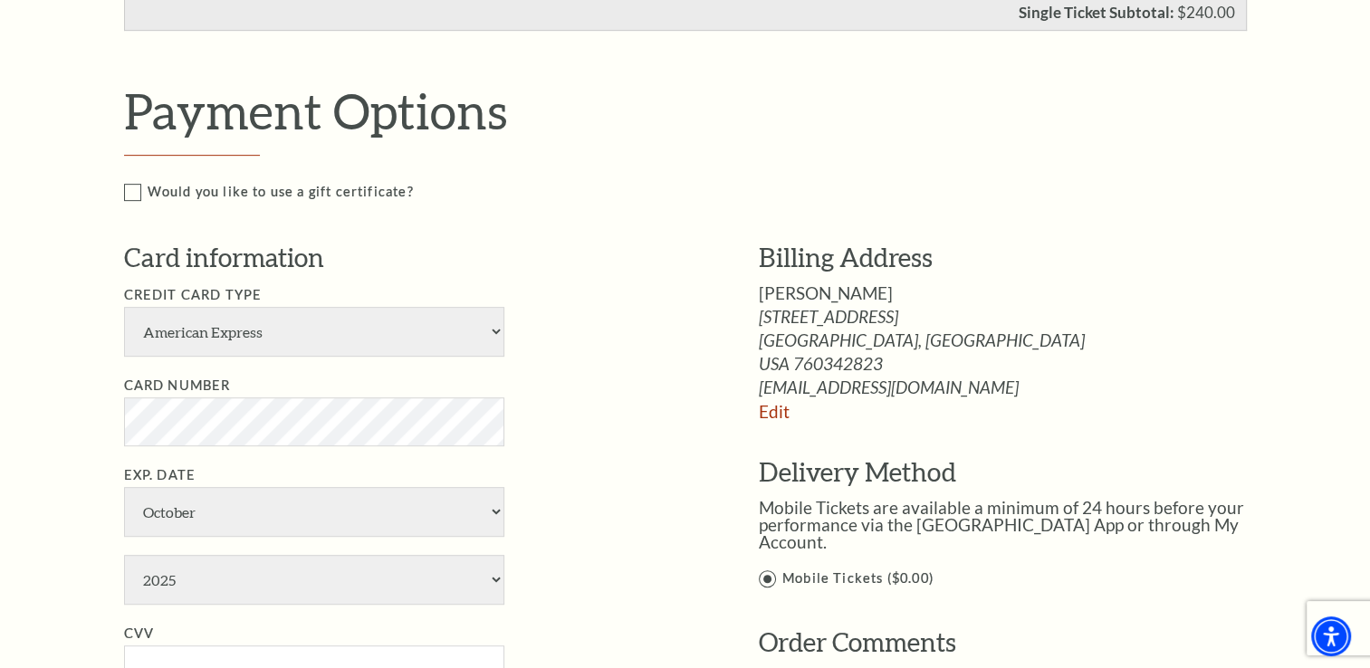
scroll to position [815, 0]
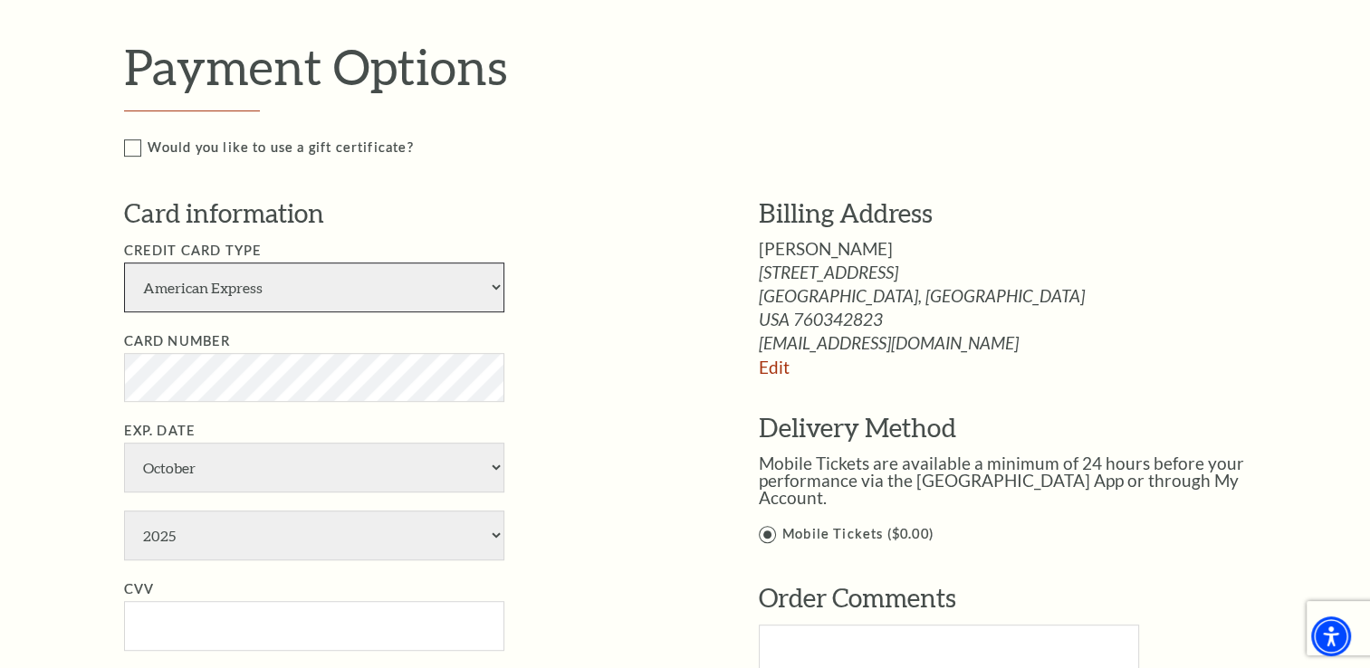
click at [312, 295] on select "American Express Visa Master Card Discover" at bounding box center [314, 288] width 380 height 50
click at [515, 256] on li "Credit Card Type American Express Visa Master Card Discover" at bounding box center [414, 276] width 581 height 72
click at [209, 476] on select "January February March April May June July August September October November De…" at bounding box center [314, 468] width 380 height 50
select select "5"
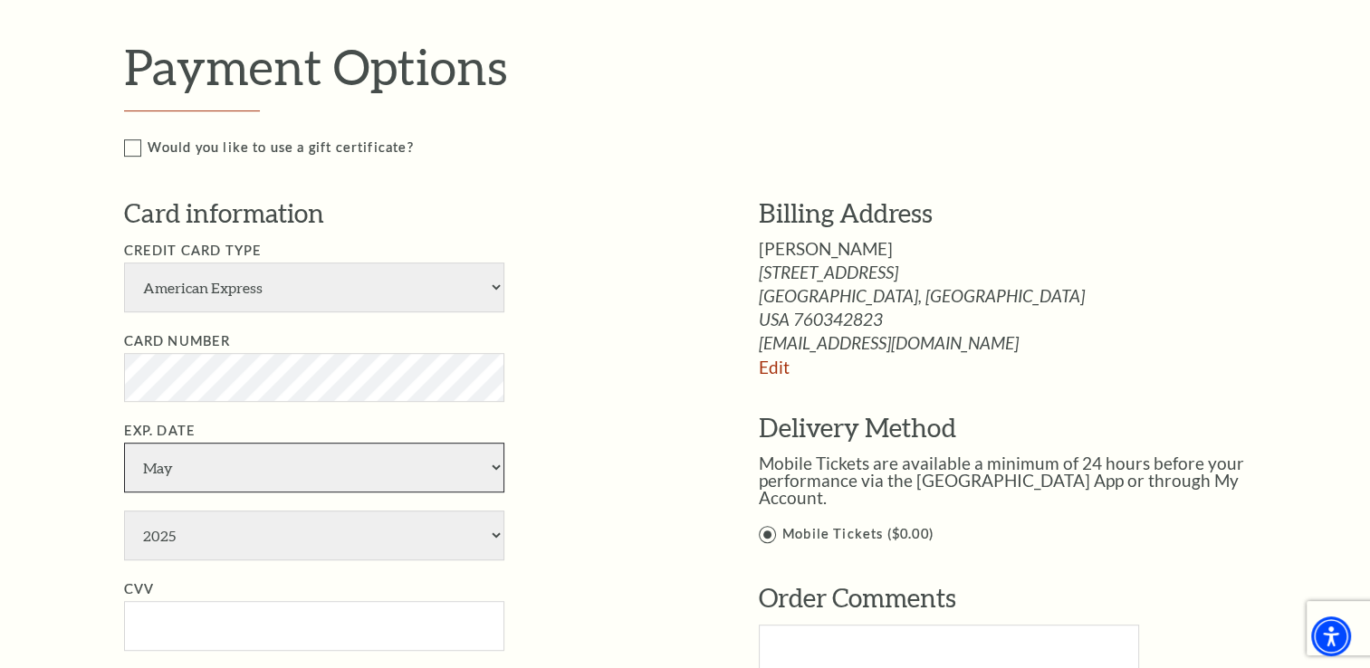
click at [124, 443] on select "January February March April May June July August September October November De…" at bounding box center [314, 468] width 380 height 50
click at [210, 530] on select "2025 2026 2027 2028 2029 2030 2031 2032 2033 2034" at bounding box center [314, 536] width 380 height 50
select select "2030"
click at [124, 511] on select "2025 2026 2027 2028 2029 2030 2031 2032 2033 2034" at bounding box center [314, 536] width 380 height 50
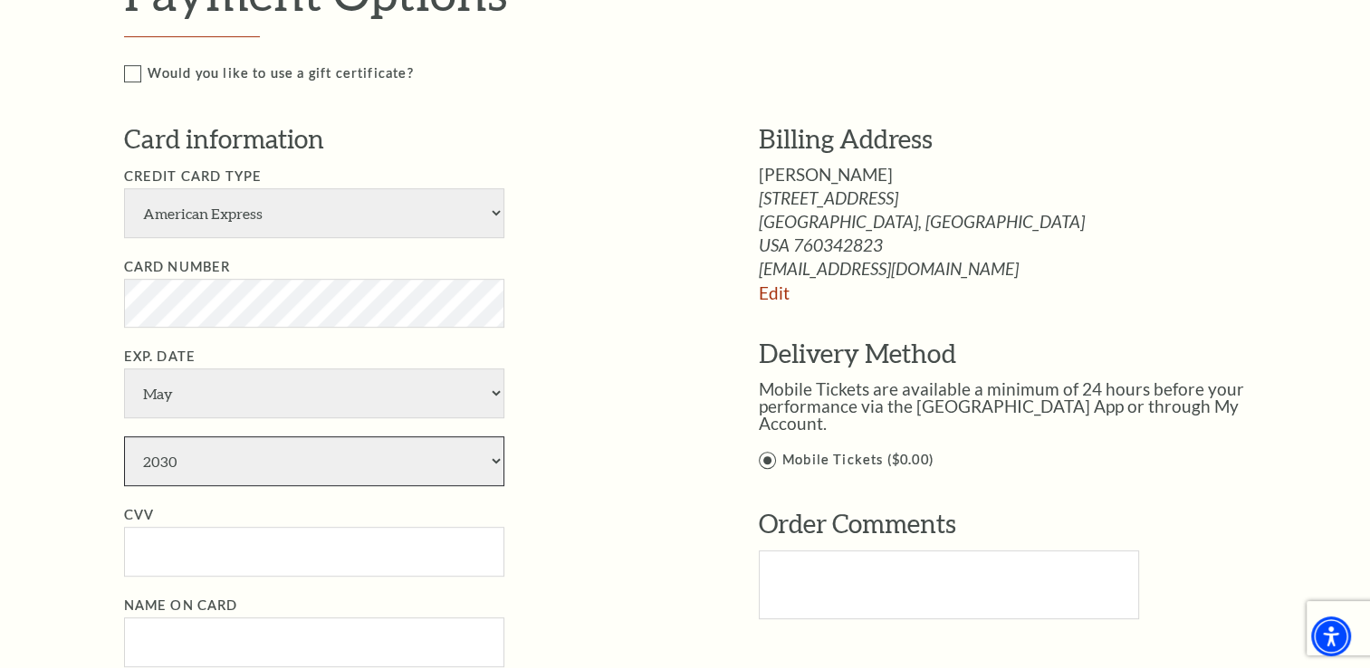
scroll to position [996, 0]
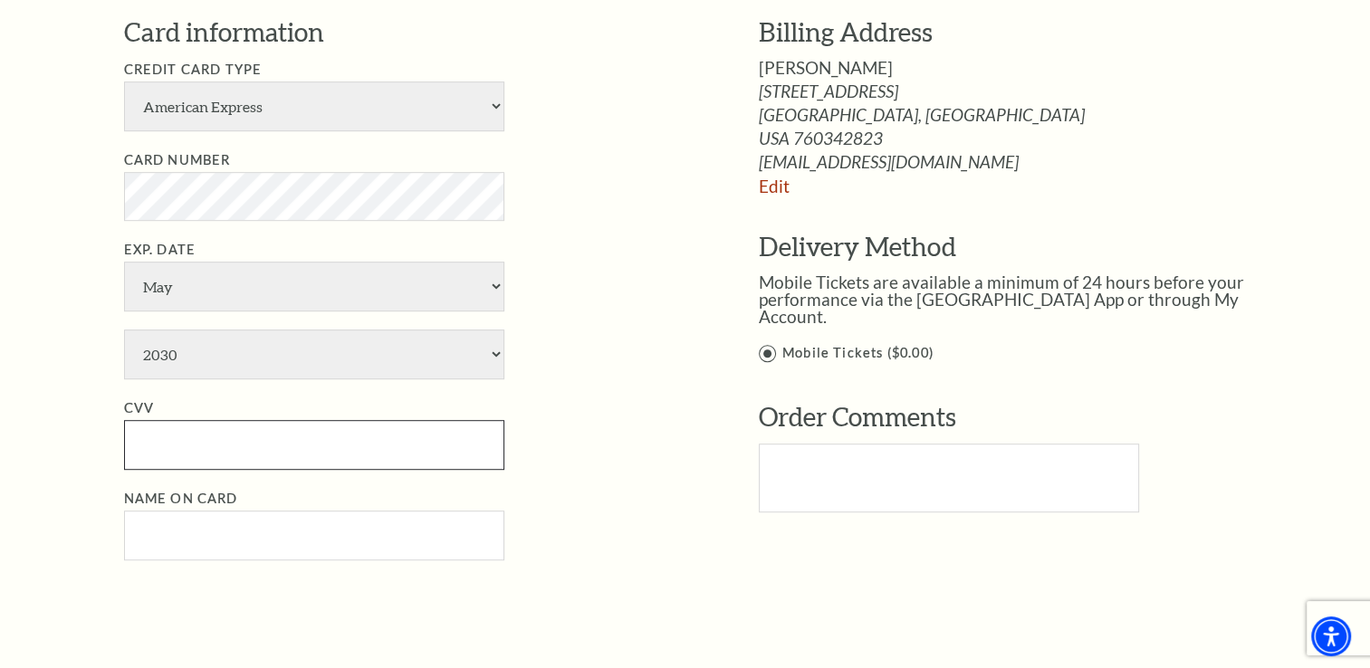
click at [178, 433] on input "CVV" at bounding box center [314, 445] width 380 height 50
type input "801"
click at [577, 426] on li "CVV 801" at bounding box center [414, 434] width 581 height 72
click at [360, 528] on input "Name on Card" at bounding box center [314, 536] width 380 height 50
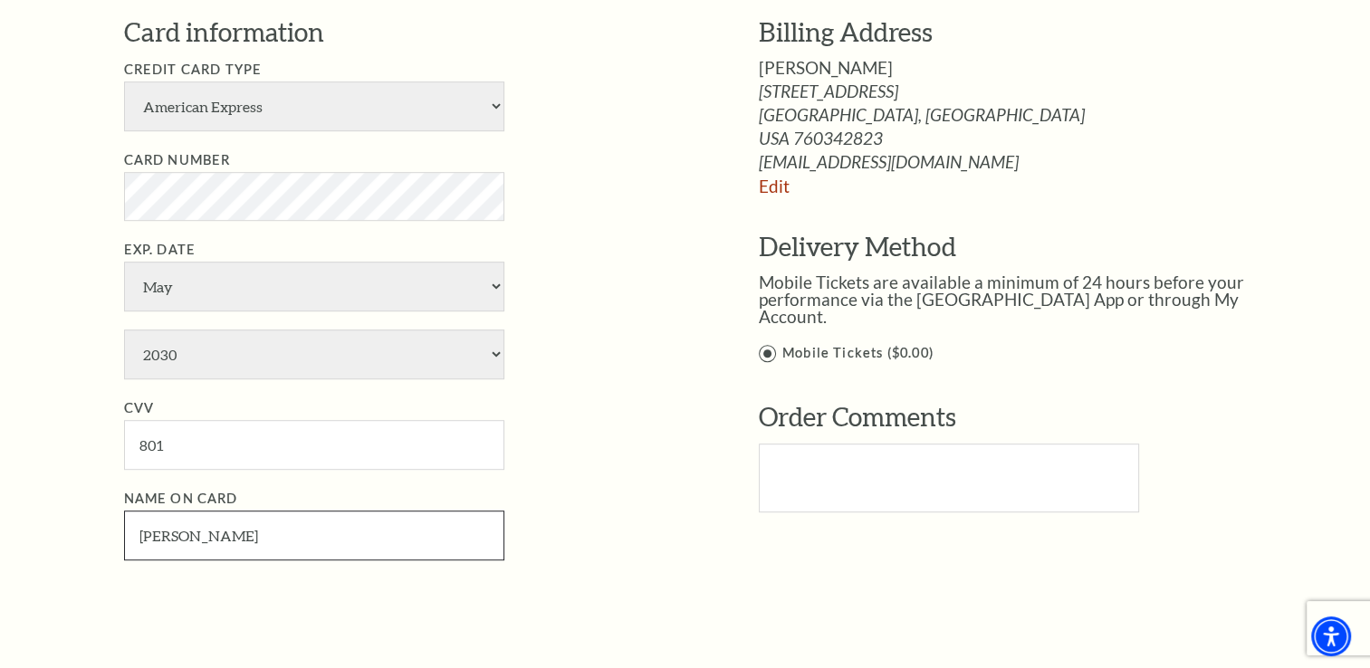
type input "[PERSON_NAME]"
click at [658, 556] on li "Name on Card [PERSON_NAME]" at bounding box center [414, 524] width 581 height 72
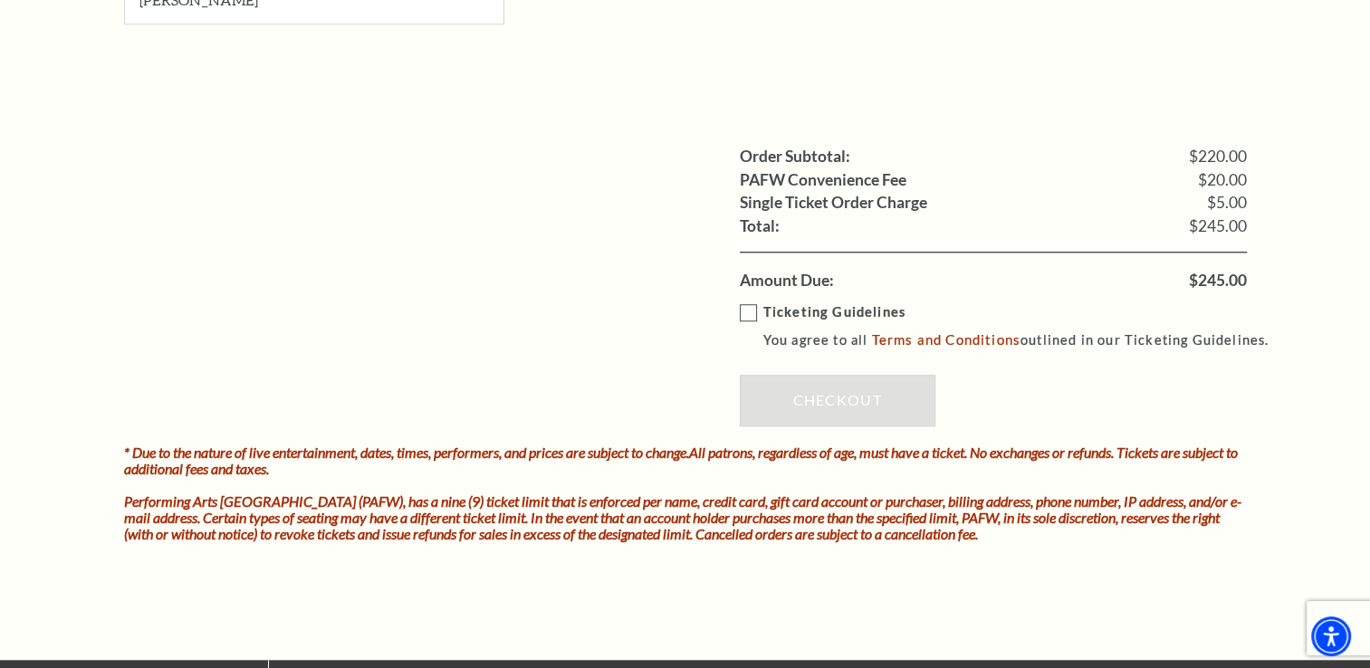
scroll to position [1540, 0]
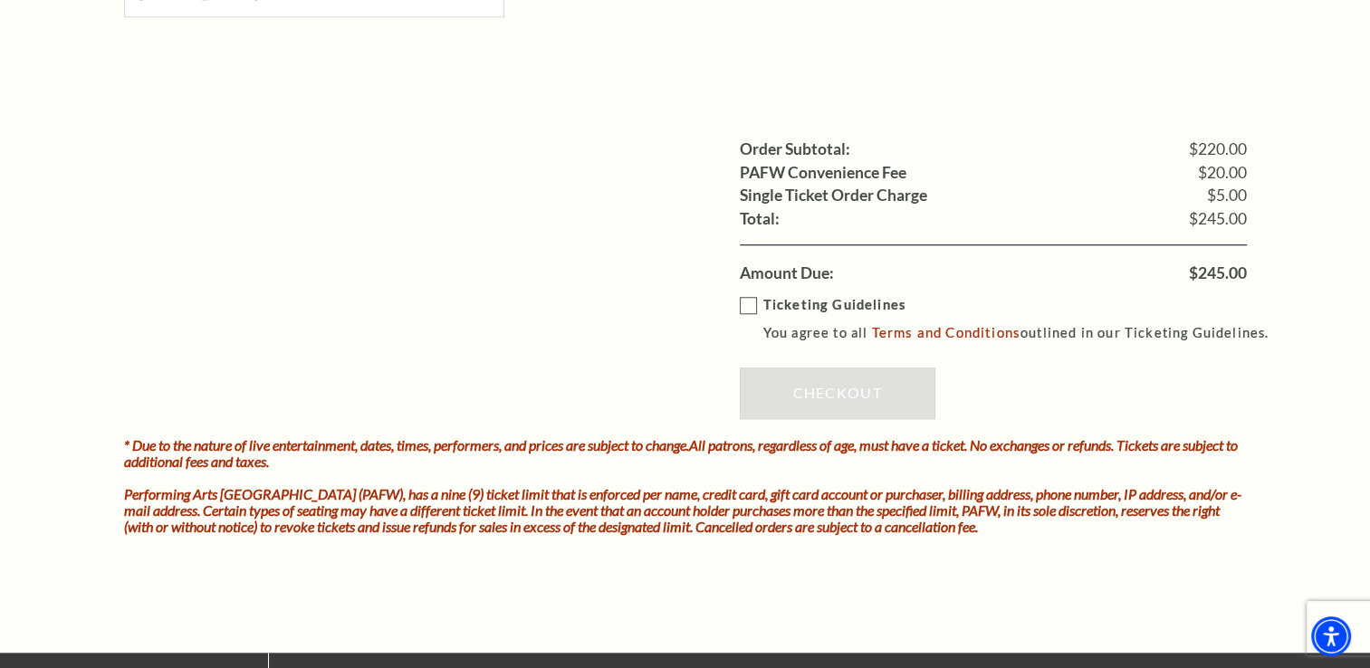
click at [749, 305] on label "Ticketing Guidelines You agree to all Terms and Conditions outlined in our Tick…" at bounding box center [1013, 319] width 546 height 50
click at [0, 0] on input "Ticketing Guidelines You agree to all Terms and Conditions outlined in our Tick…" at bounding box center [0, 0] width 0 height 0
click at [783, 378] on link "Checkout" at bounding box center [838, 393] width 196 height 51
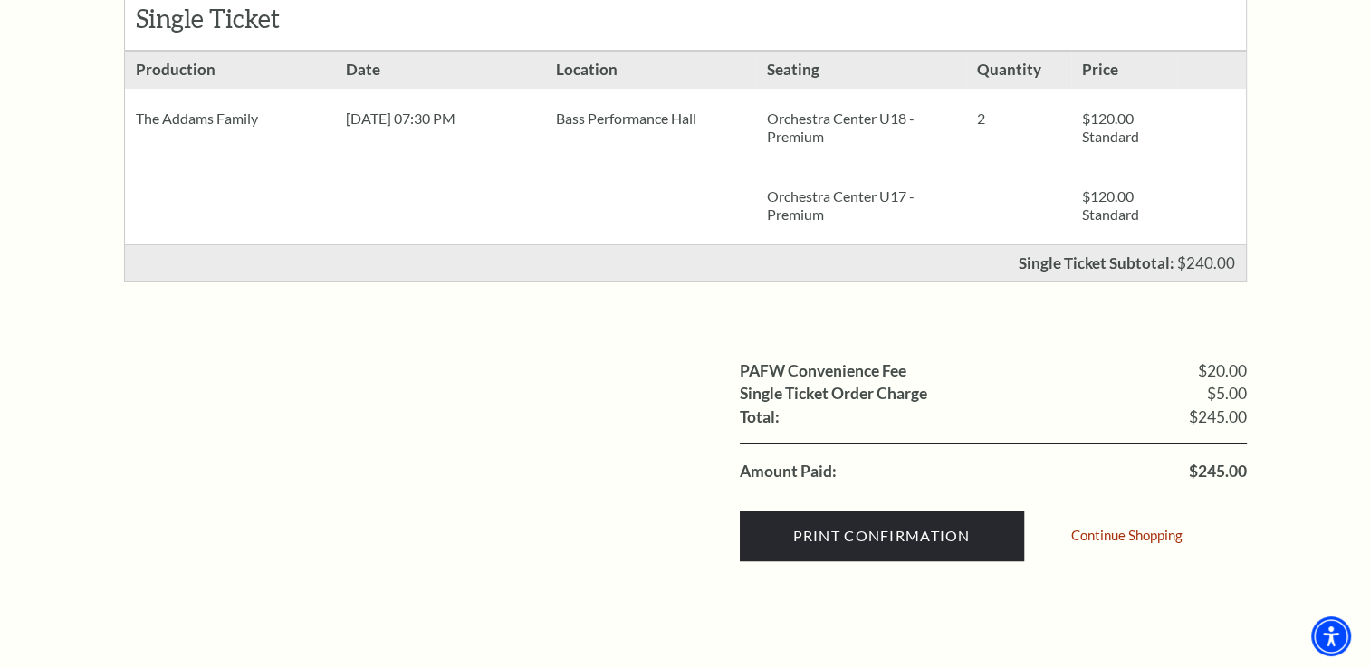
scroll to position [453, 0]
